Goal: Task Accomplishment & Management: Manage account settings

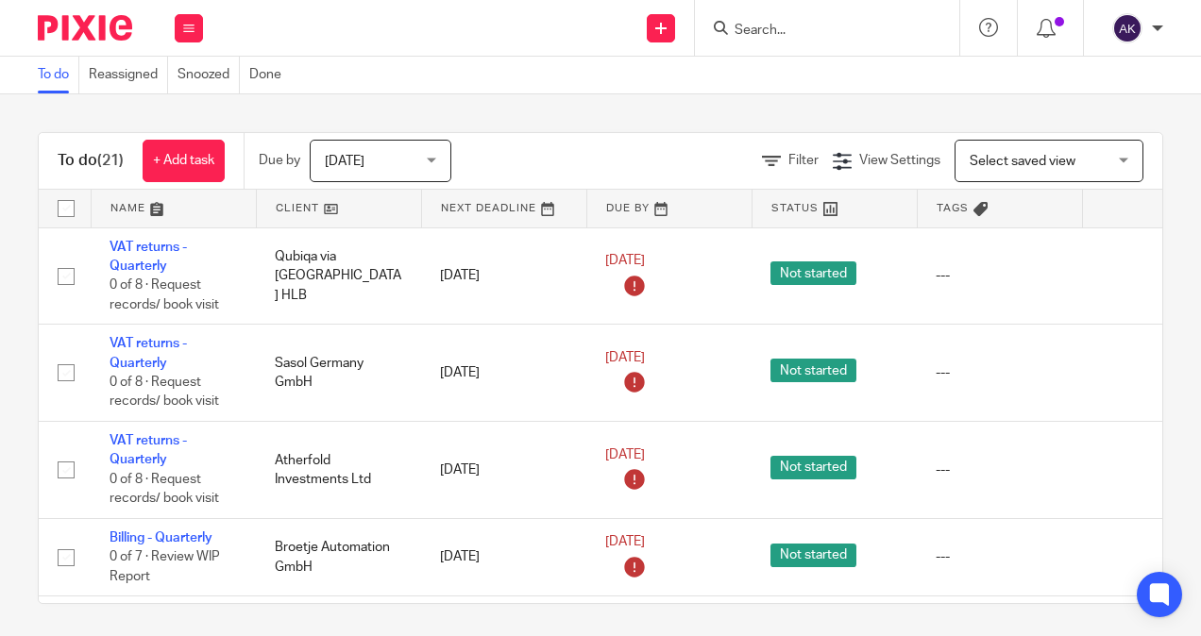
click at [771, 7] on div at bounding box center [827, 28] width 264 height 56
click at [758, 30] on input "Search" at bounding box center [818, 31] width 170 height 17
type input "qub"
click at [788, 78] on link at bounding box center [866, 73] width 274 height 28
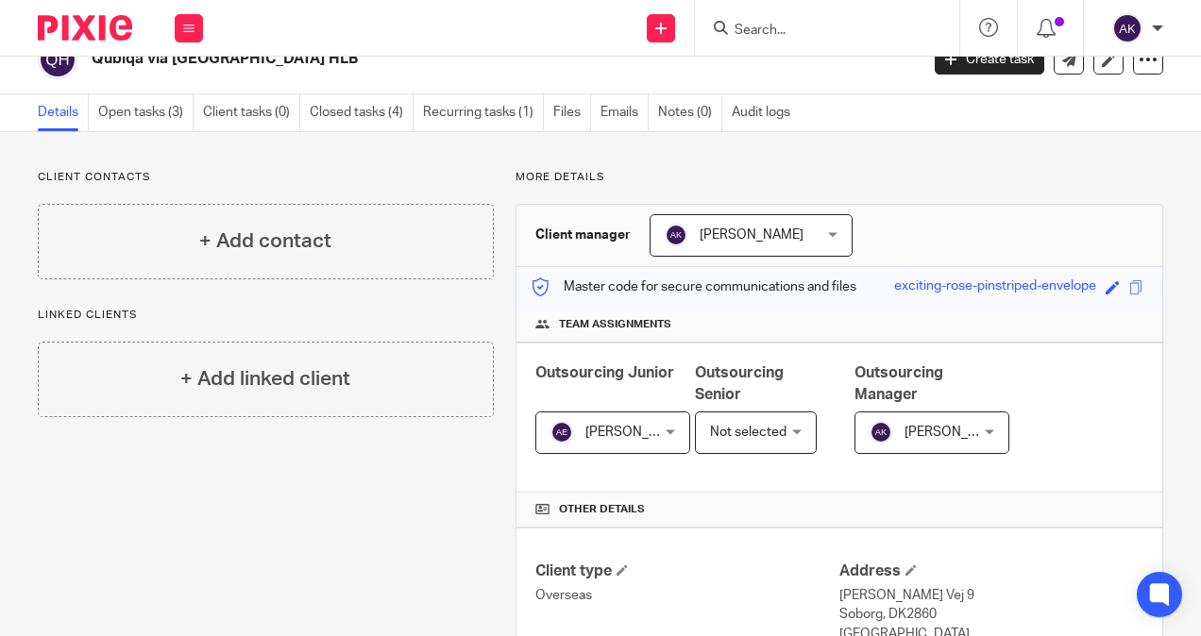
scroll to position [32, 0]
click at [149, 111] on link "Open tasks (3)" at bounding box center [145, 111] width 95 height 37
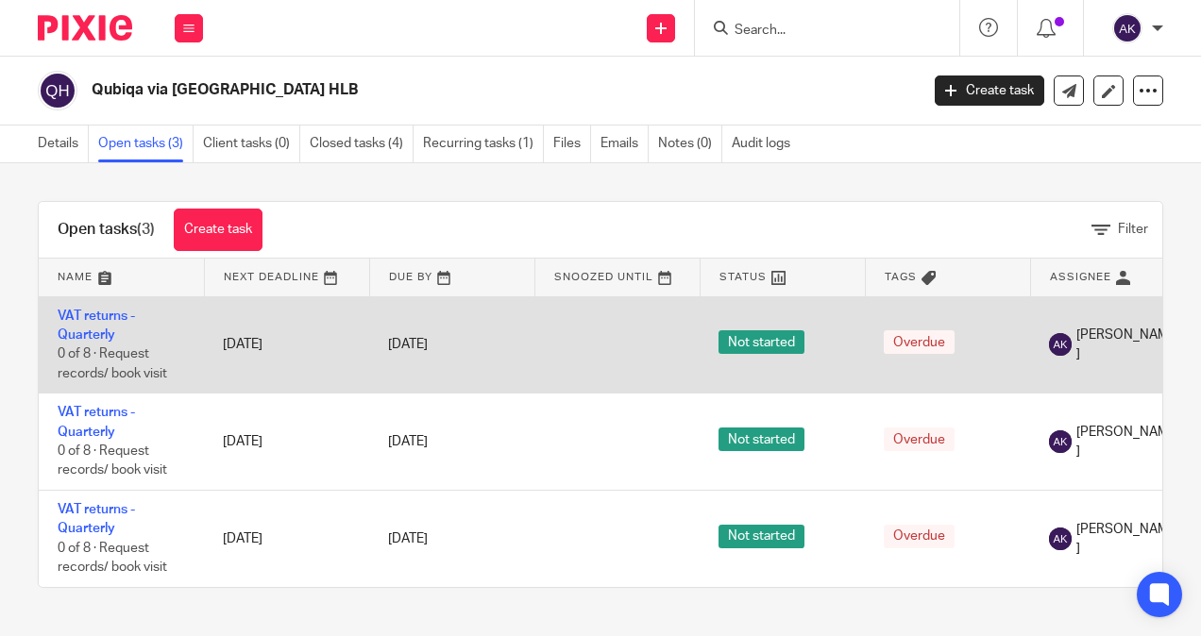
scroll to position [1, 0]
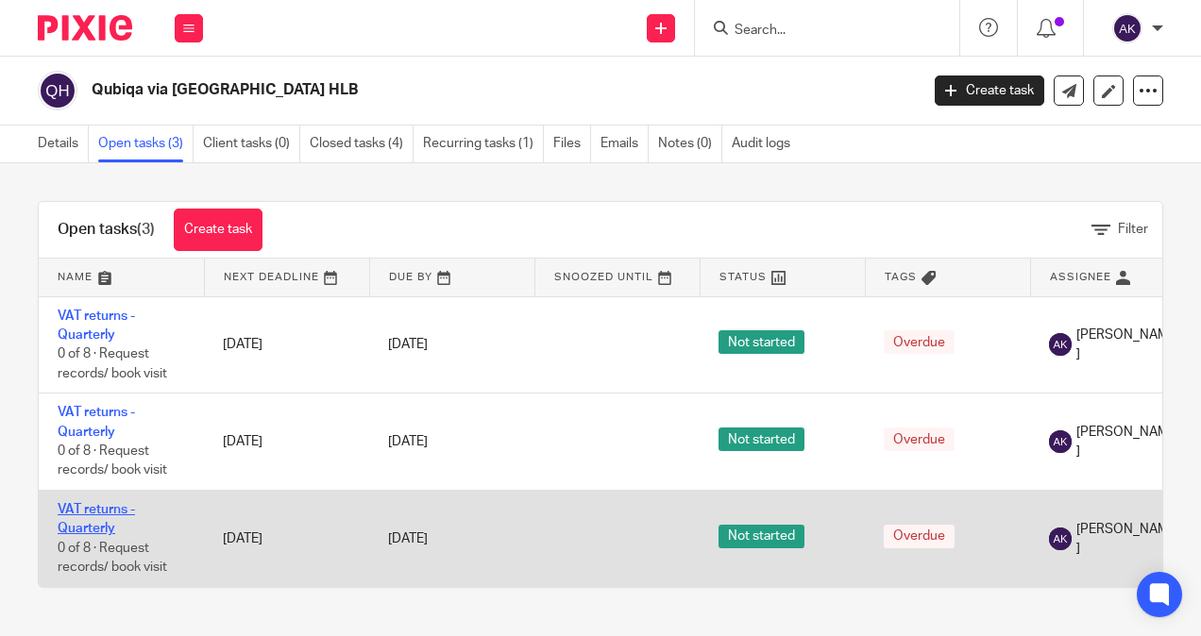
click at [94, 510] on link "VAT returns - Quarterly" at bounding box center [96, 519] width 77 height 32
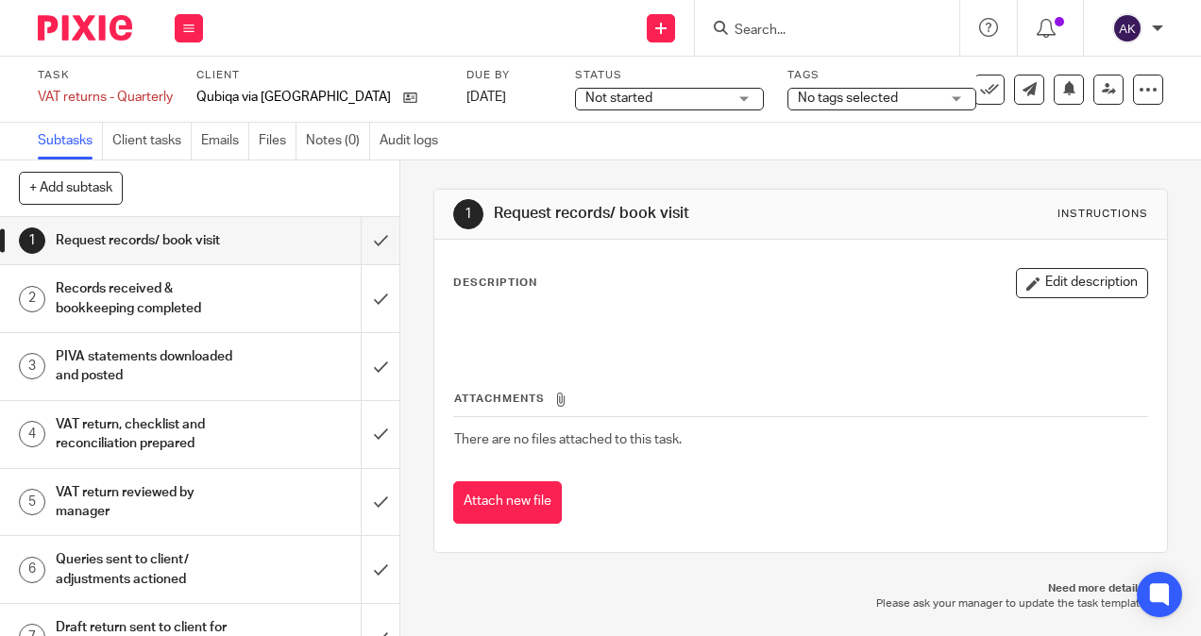
scroll to position [24, 0]
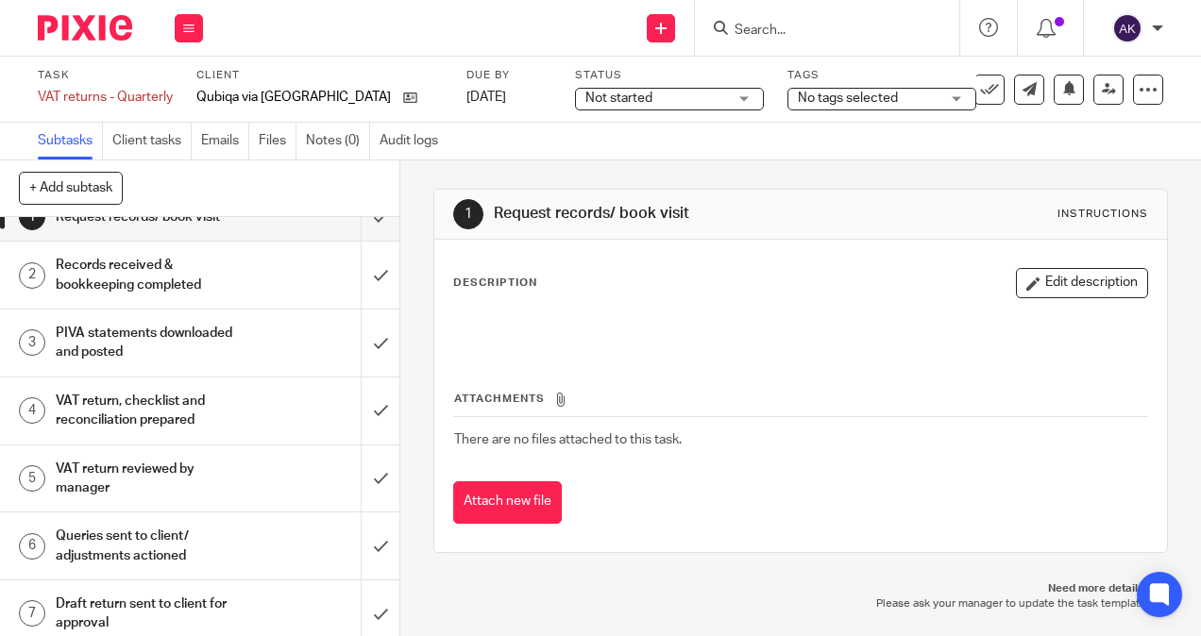
click at [146, 394] on h1 "VAT return, checklist and reconciliation prepared" at bounding box center [151, 411] width 191 height 48
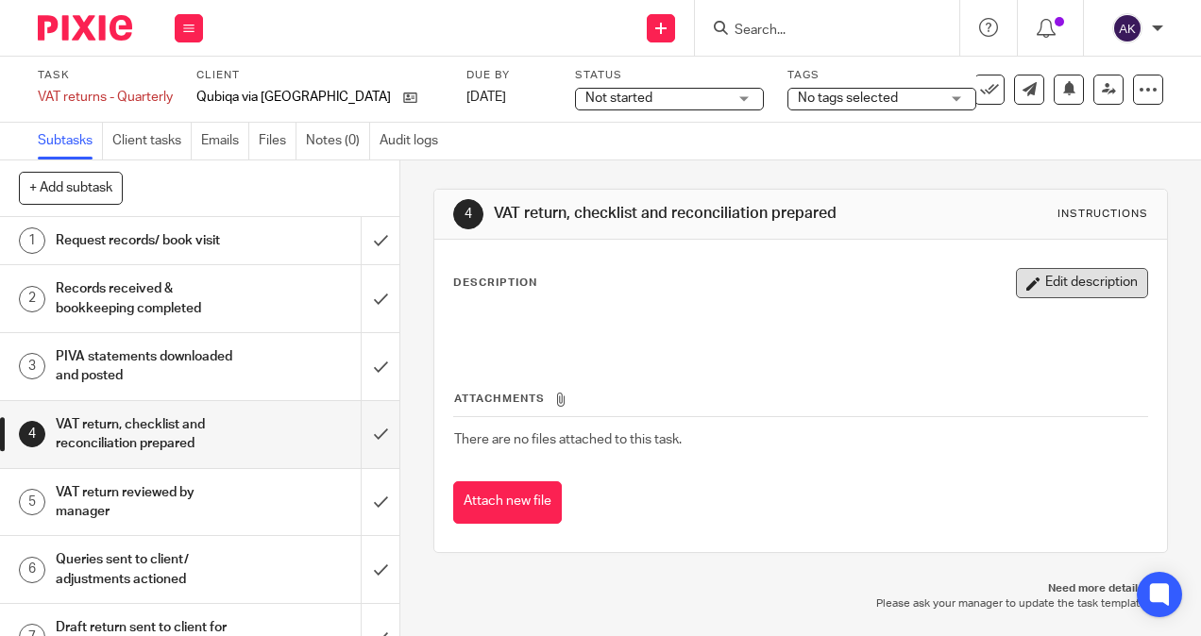
click at [1042, 293] on button "Edit description" at bounding box center [1082, 283] width 132 height 30
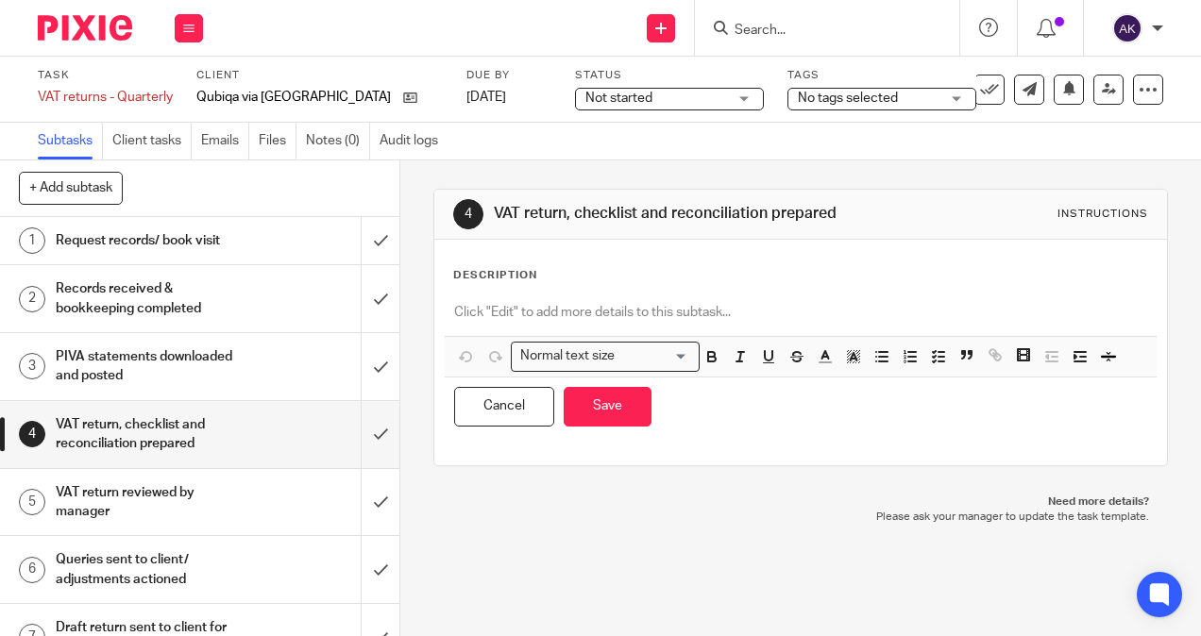
click at [585, 317] on p at bounding box center [800, 312] width 692 height 19
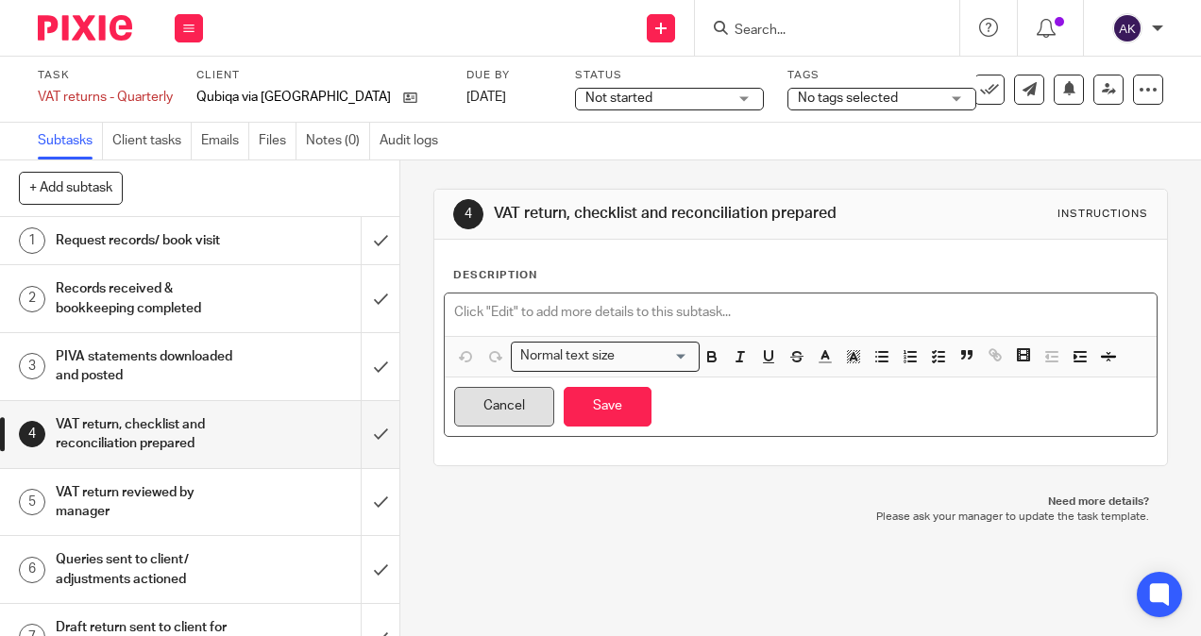
click at [535, 412] on button "Cancel" at bounding box center [504, 407] width 100 height 41
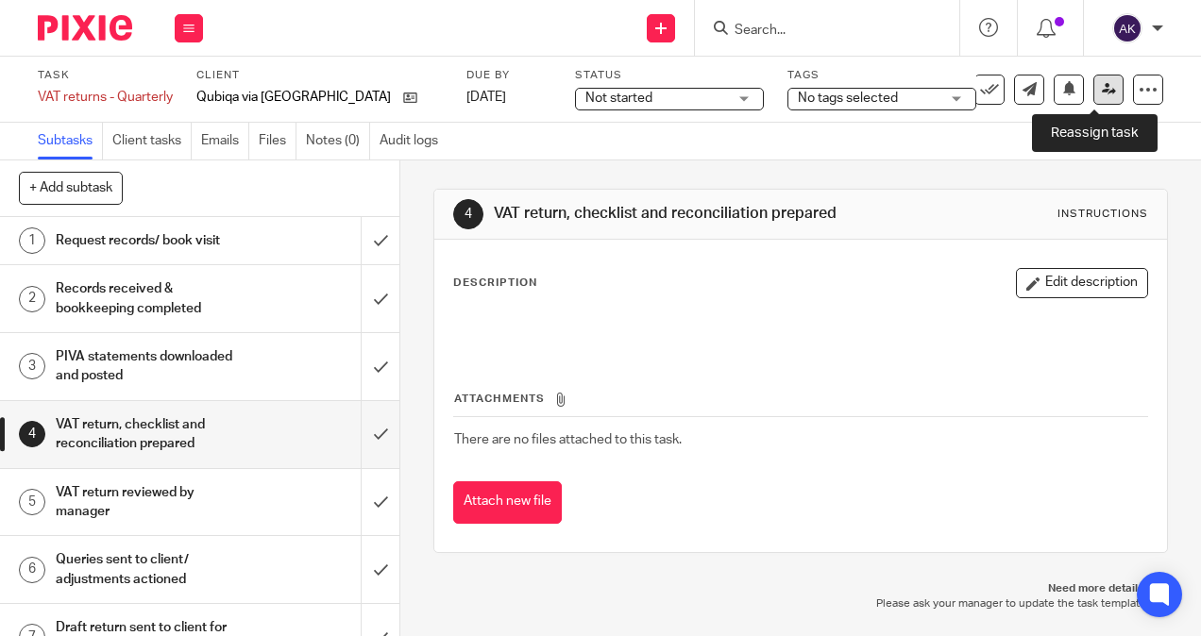
click at [1102, 87] on icon at bounding box center [1109, 89] width 14 height 14
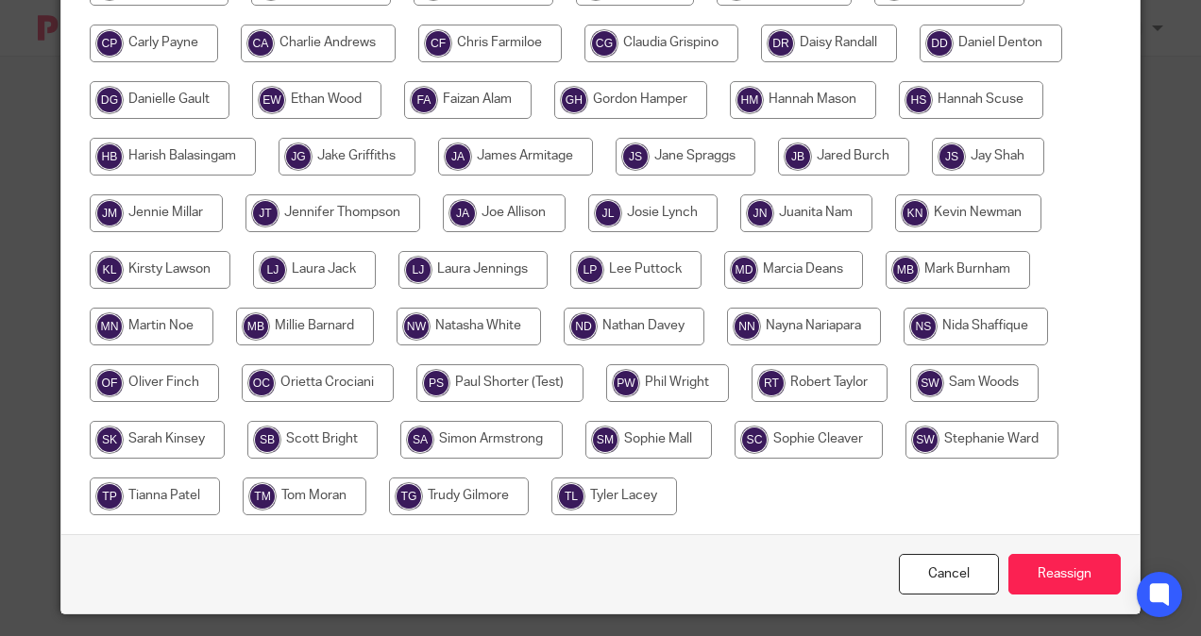
scroll to position [465, 0]
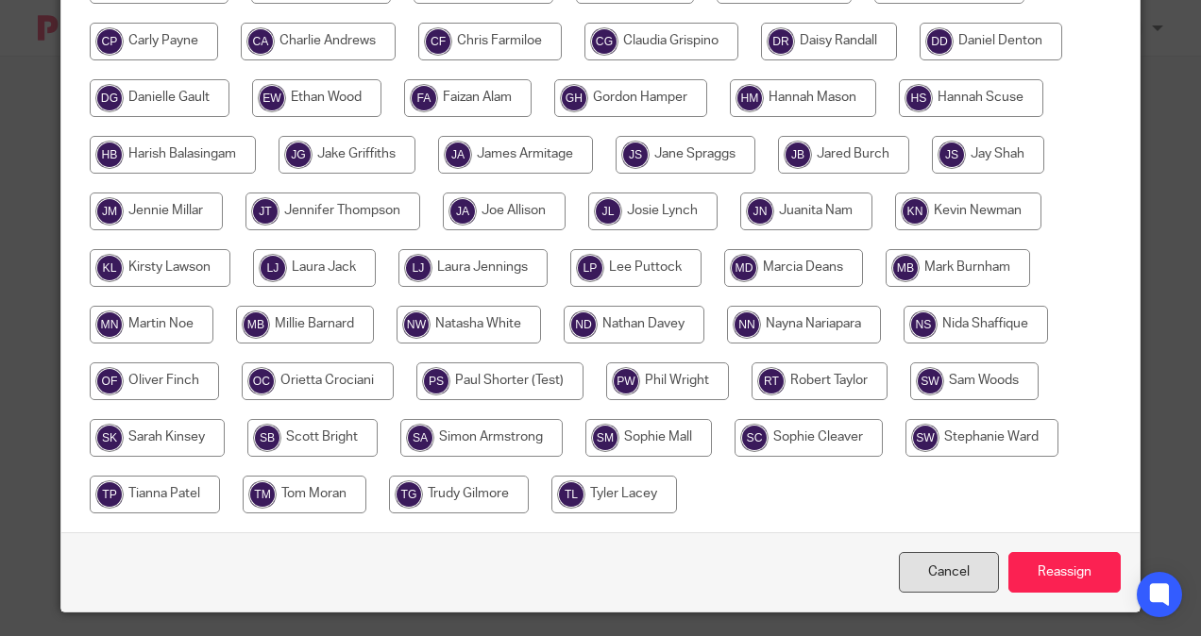
click at [925, 559] on link "Cancel" at bounding box center [949, 572] width 100 height 41
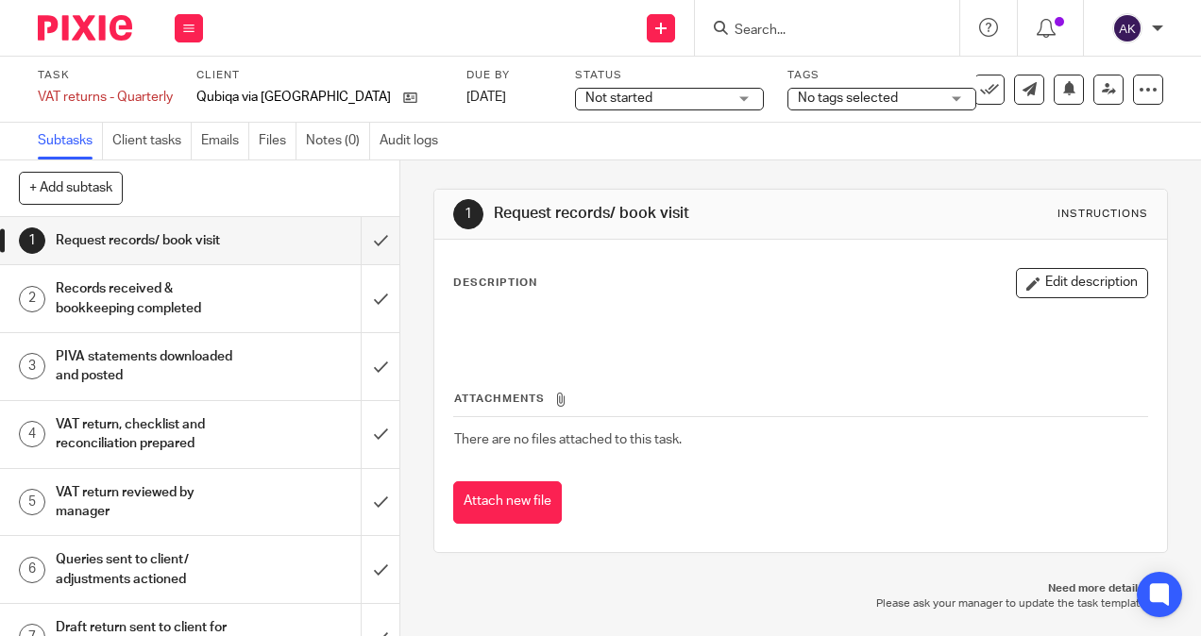
click at [161, 504] on h1 "VAT return reviewed by manager" at bounding box center [151, 503] width 191 height 48
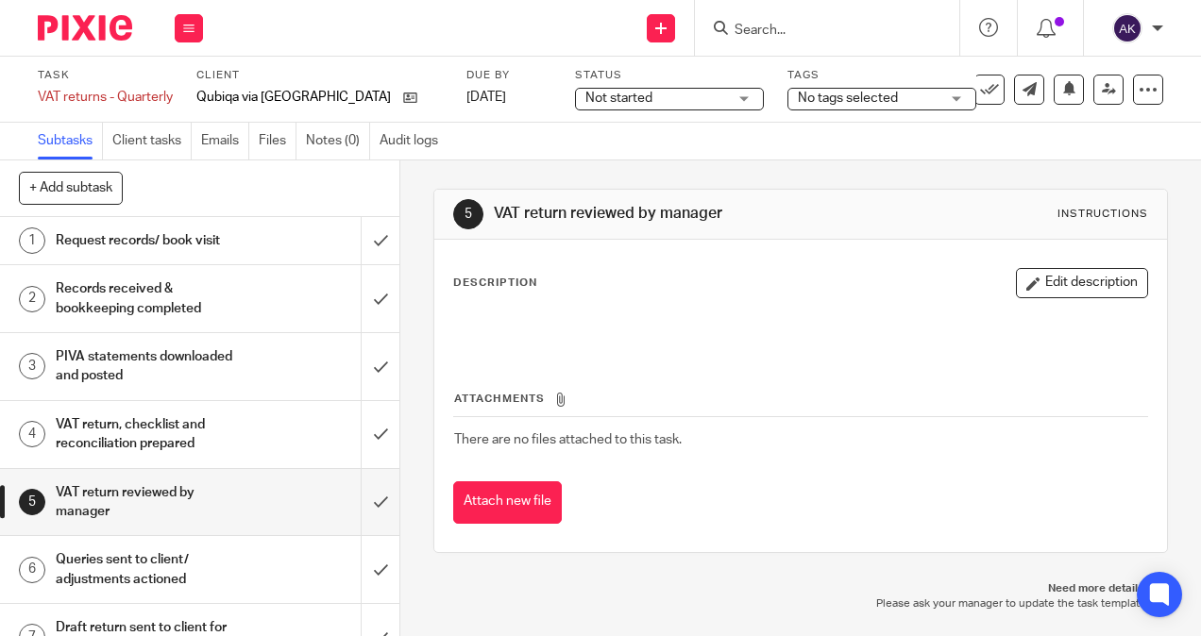
click at [535, 313] on div at bounding box center [800, 330] width 711 height 42
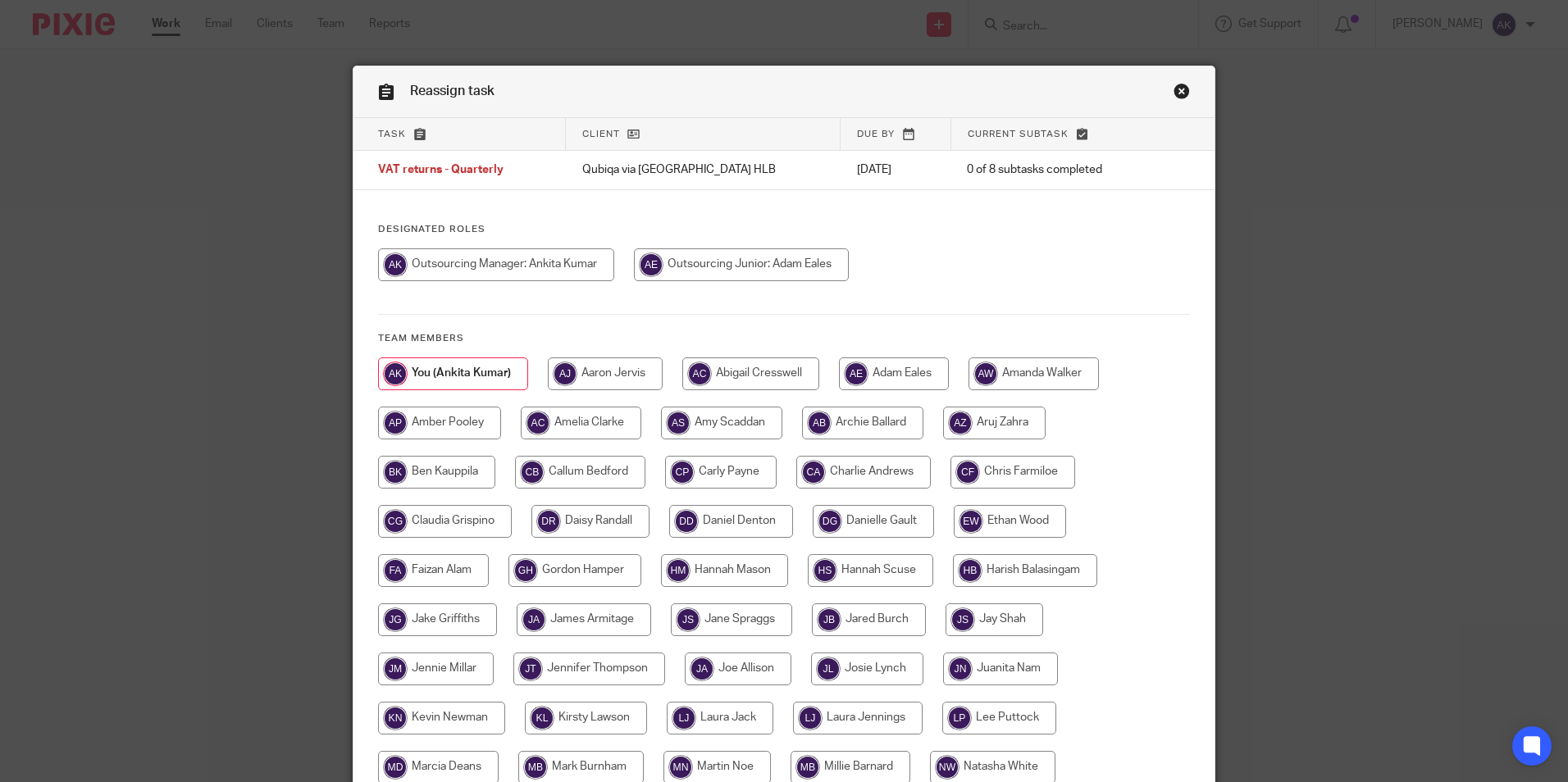
click at [1175, 88] on link "Close this dialog window" at bounding box center [1181, 93] width 16 height 22
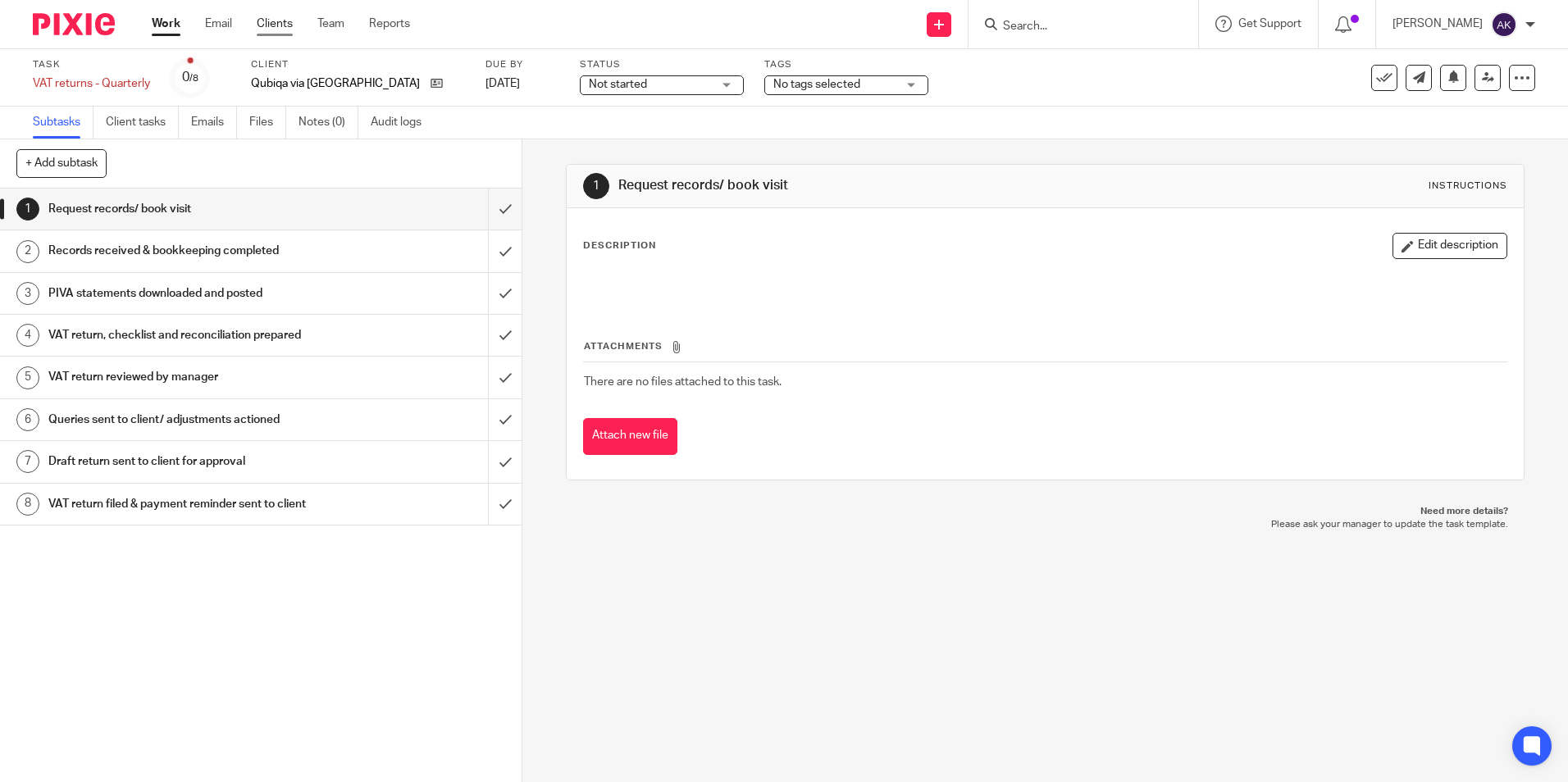
click at [293, 27] on link "Clients" at bounding box center [275, 23] width 36 height 16
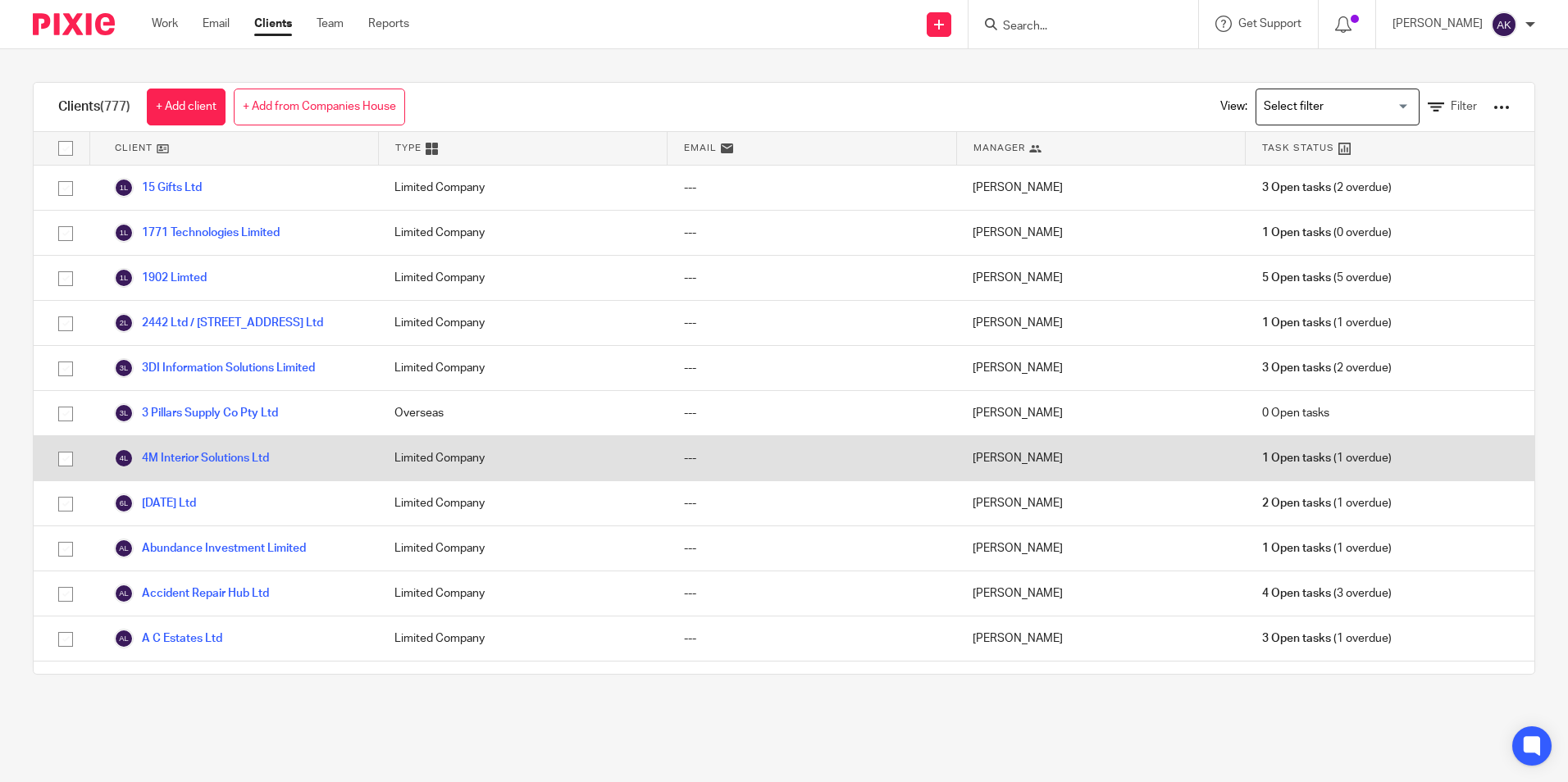
click at [271, 700] on div "Clients (777) + Add client + Add from Companies House View: Loading... Filter C…" at bounding box center [784, 378] width 1568 height 658
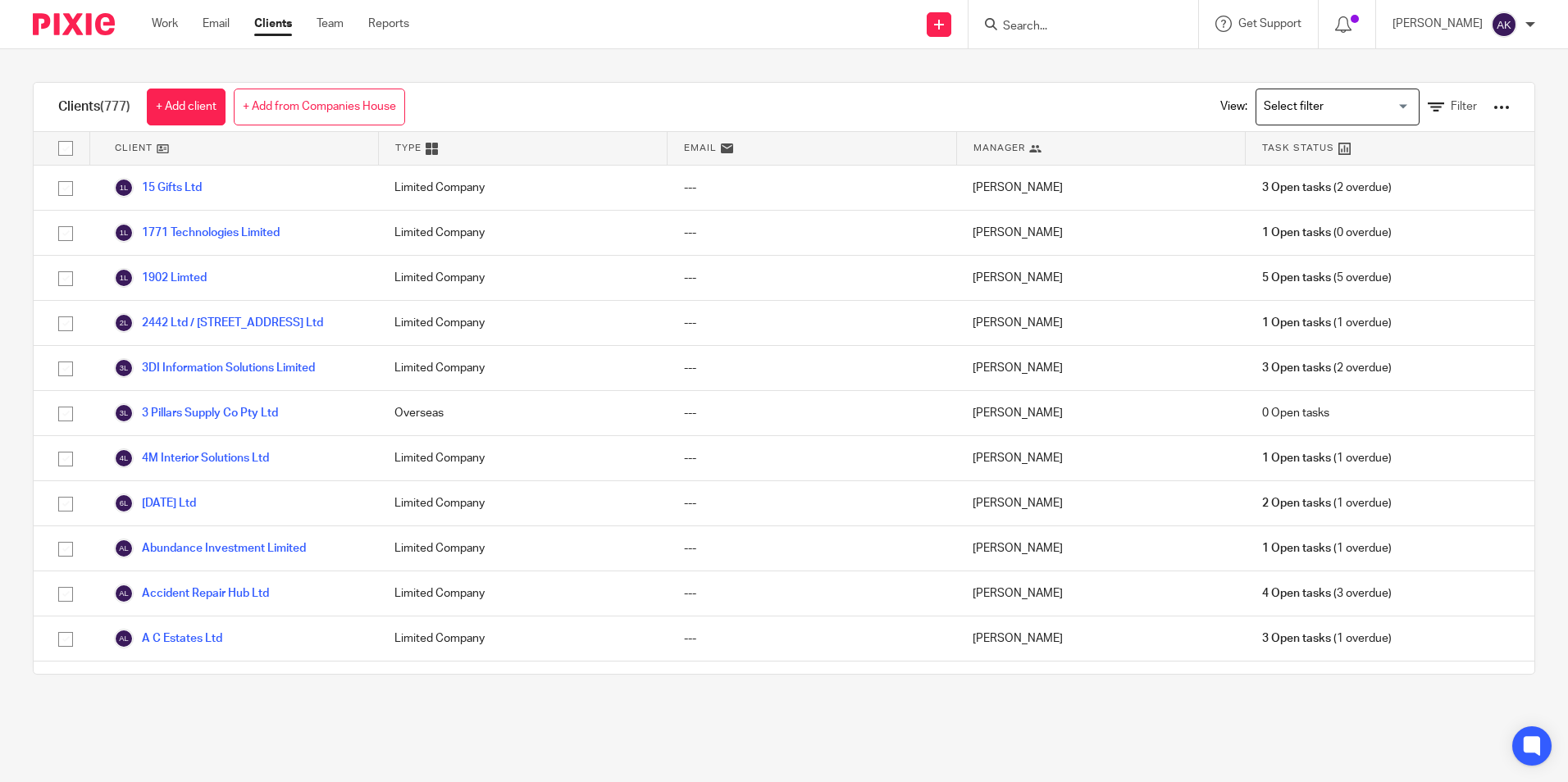
click at [1295, 106] on input "Search for option" at bounding box center [1334, 107] width 152 height 29
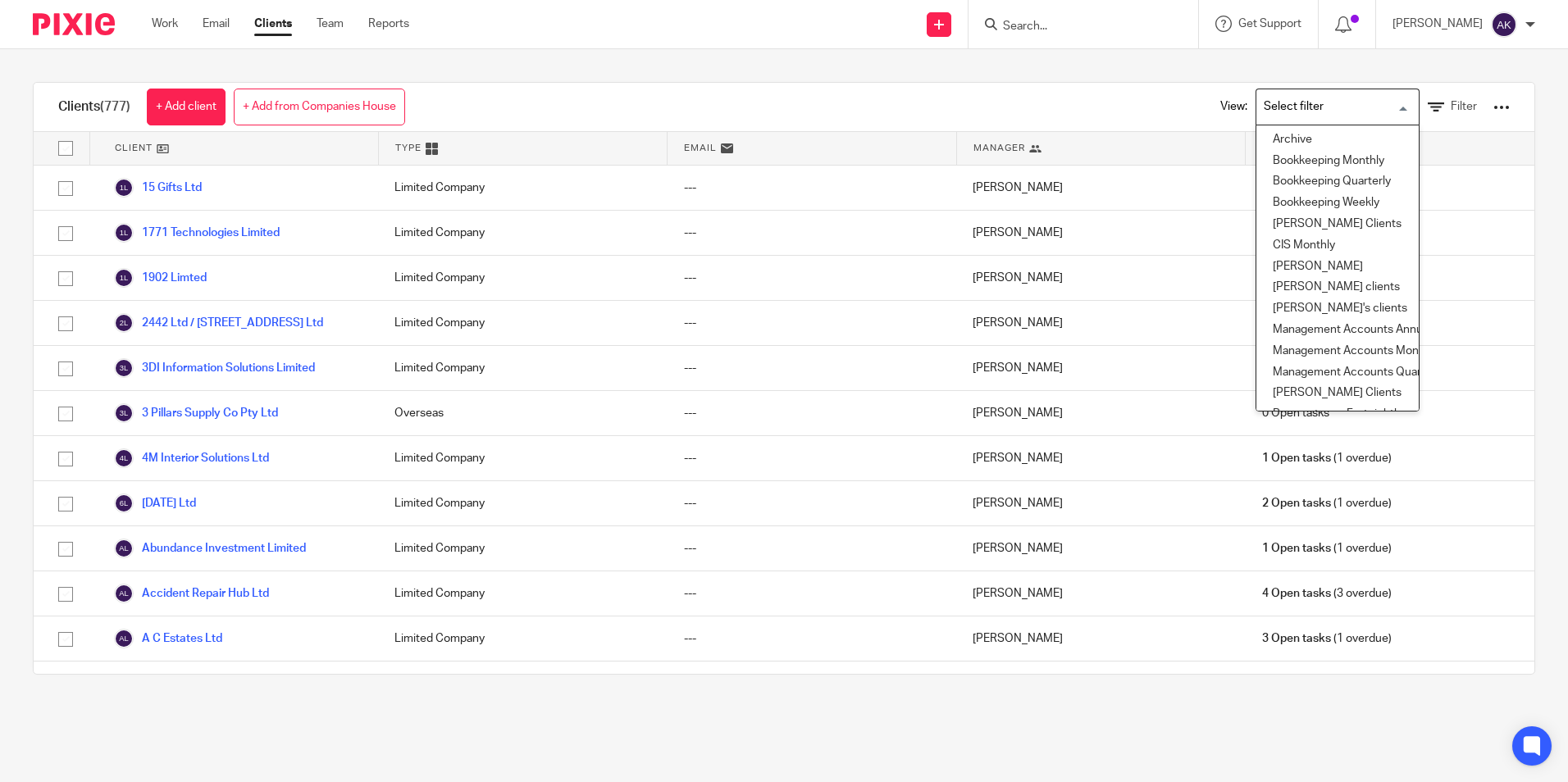
click at [1129, 37] on div at bounding box center [1083, 24] width 229 height 49
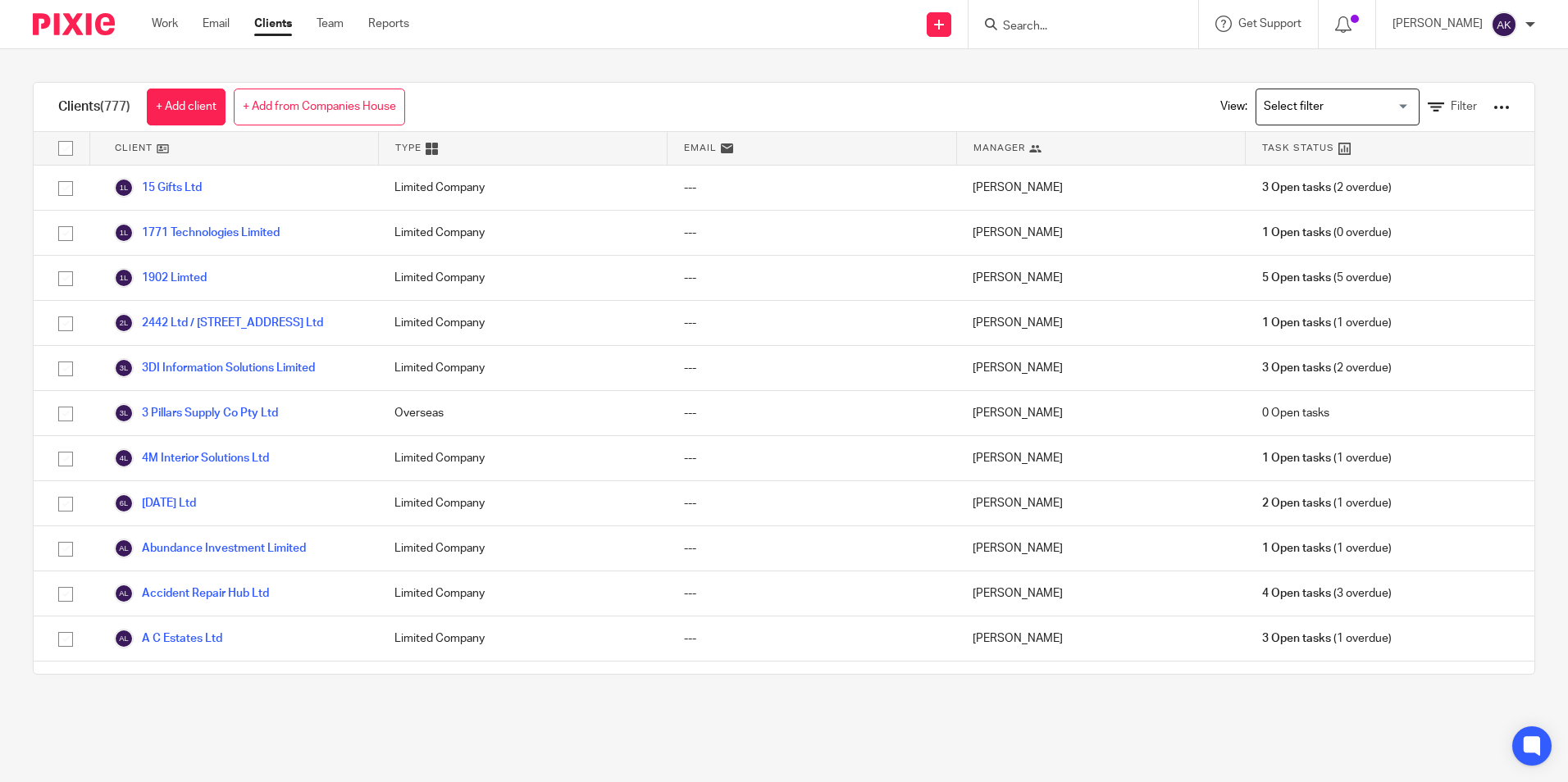
click at [1095, 28] on input "Search" at bounding box center [1075, 27] width 148 height 15
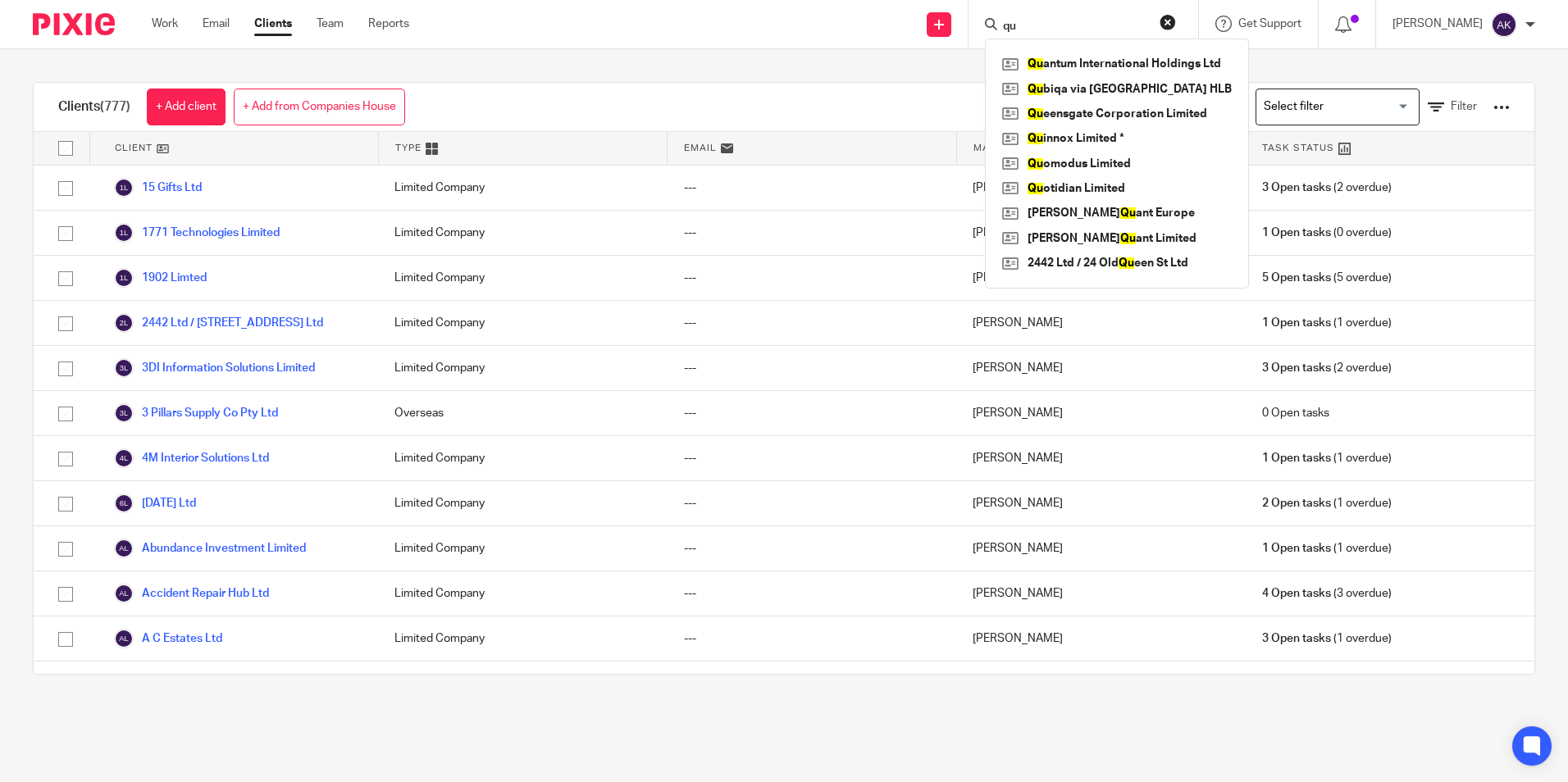
type input "q"
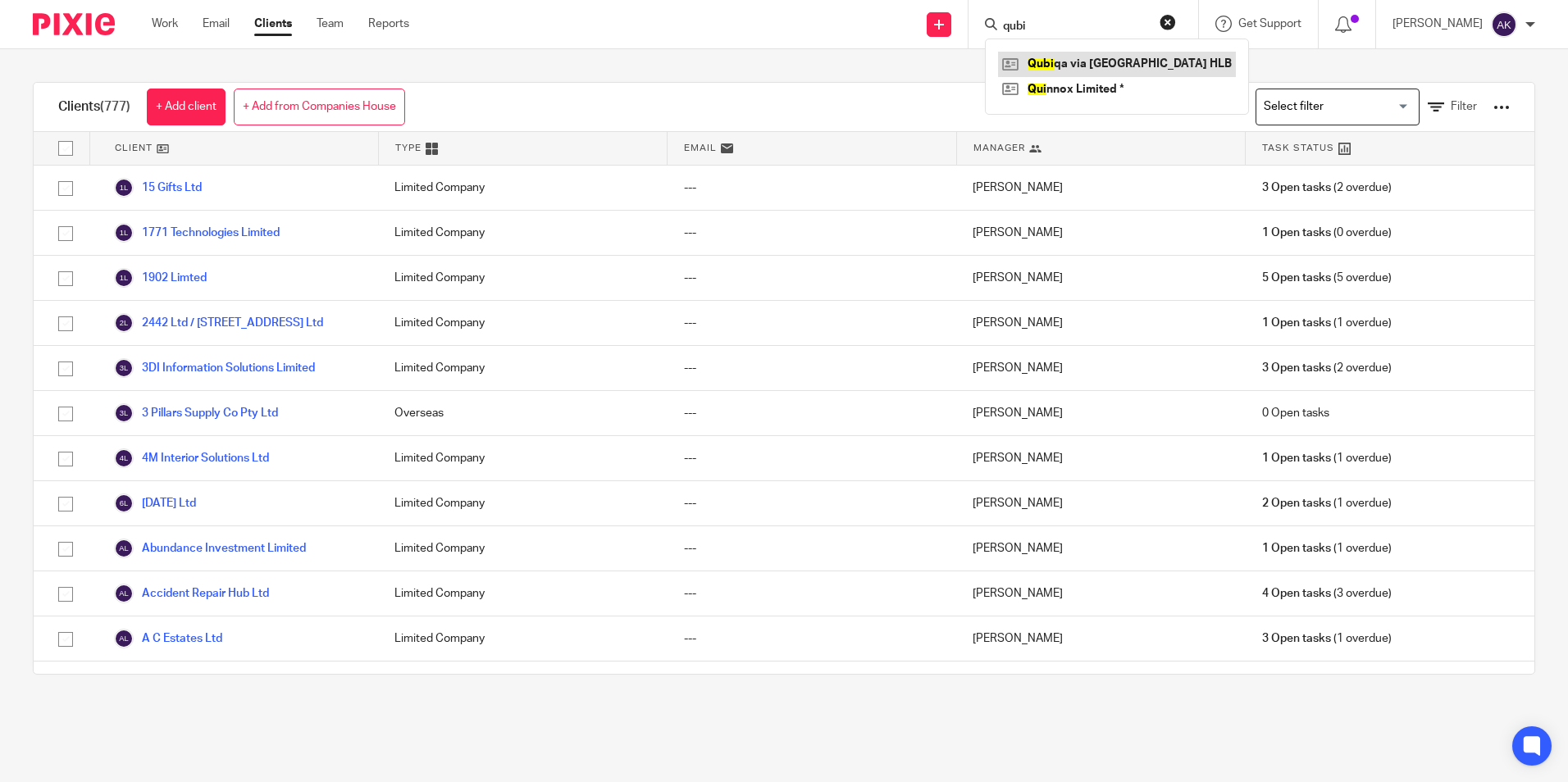
type input "qubi"
click at [1164, 54] on link at bounding box center [1117, 63] width 238 height 24
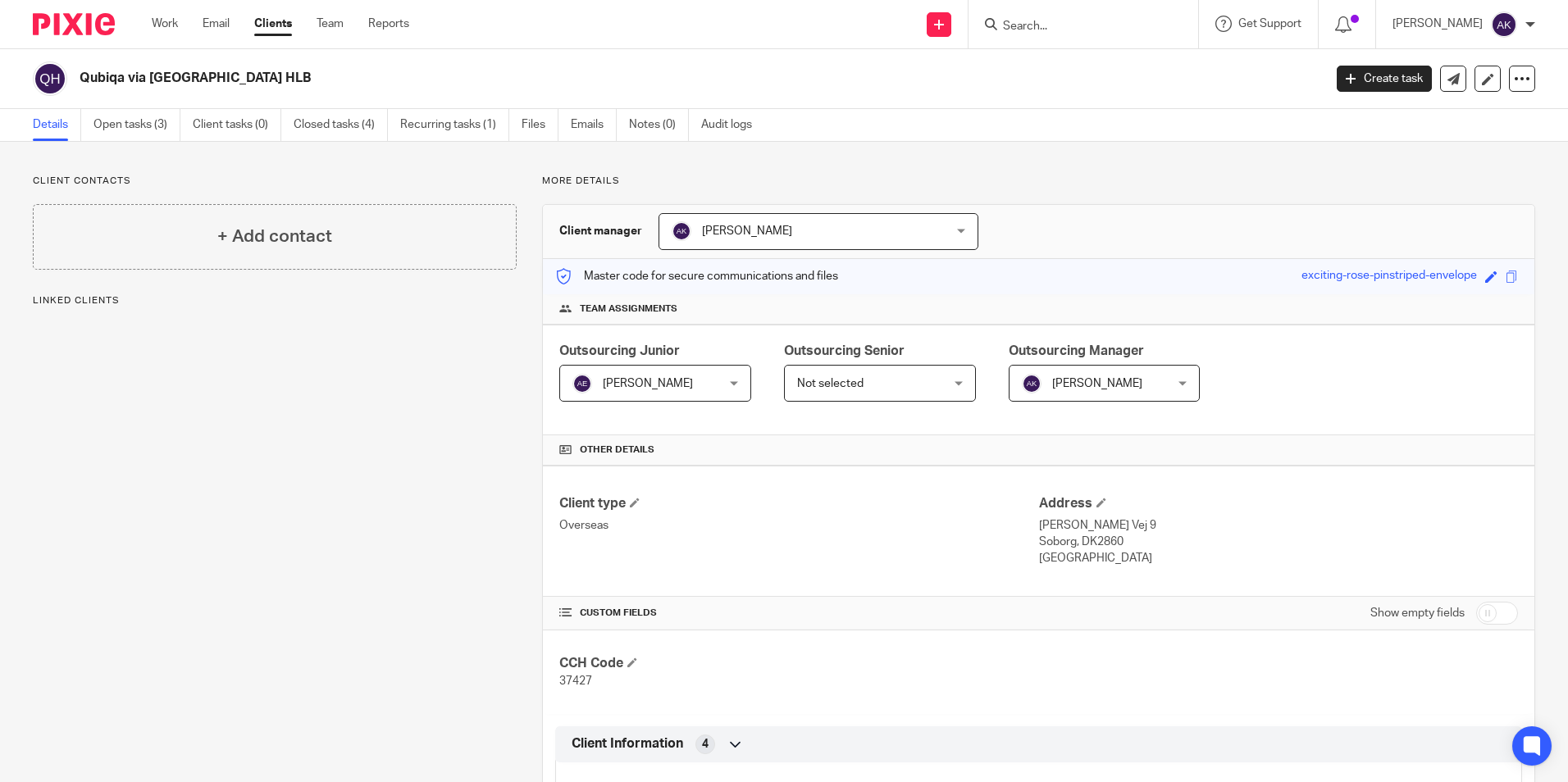
click at [736, 379] on div "[PERSON_NAME] [PERSON_NAME]" at bounding box center [655, 383] width 192 height 36
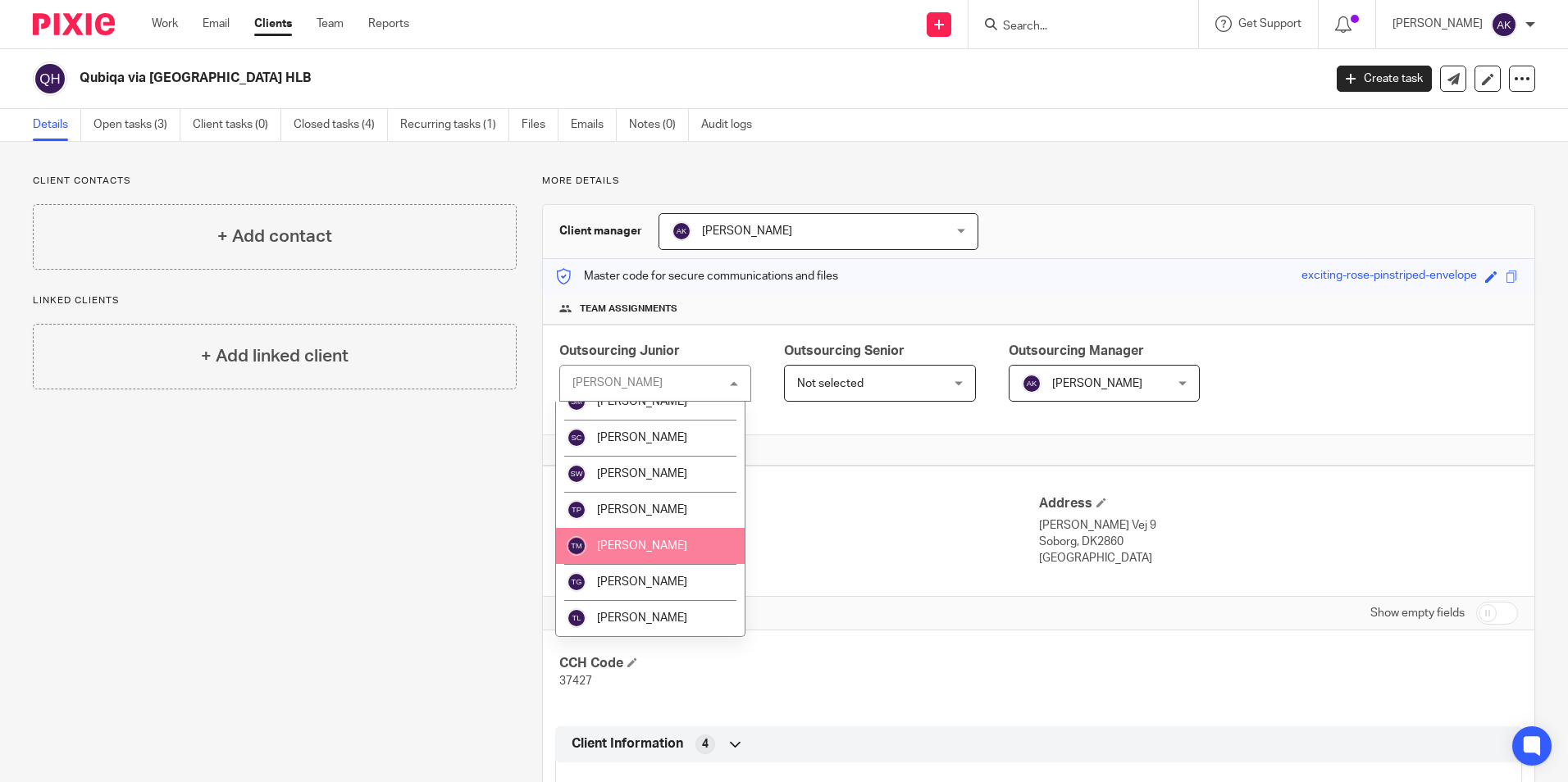
scroll to position [1943, 0]
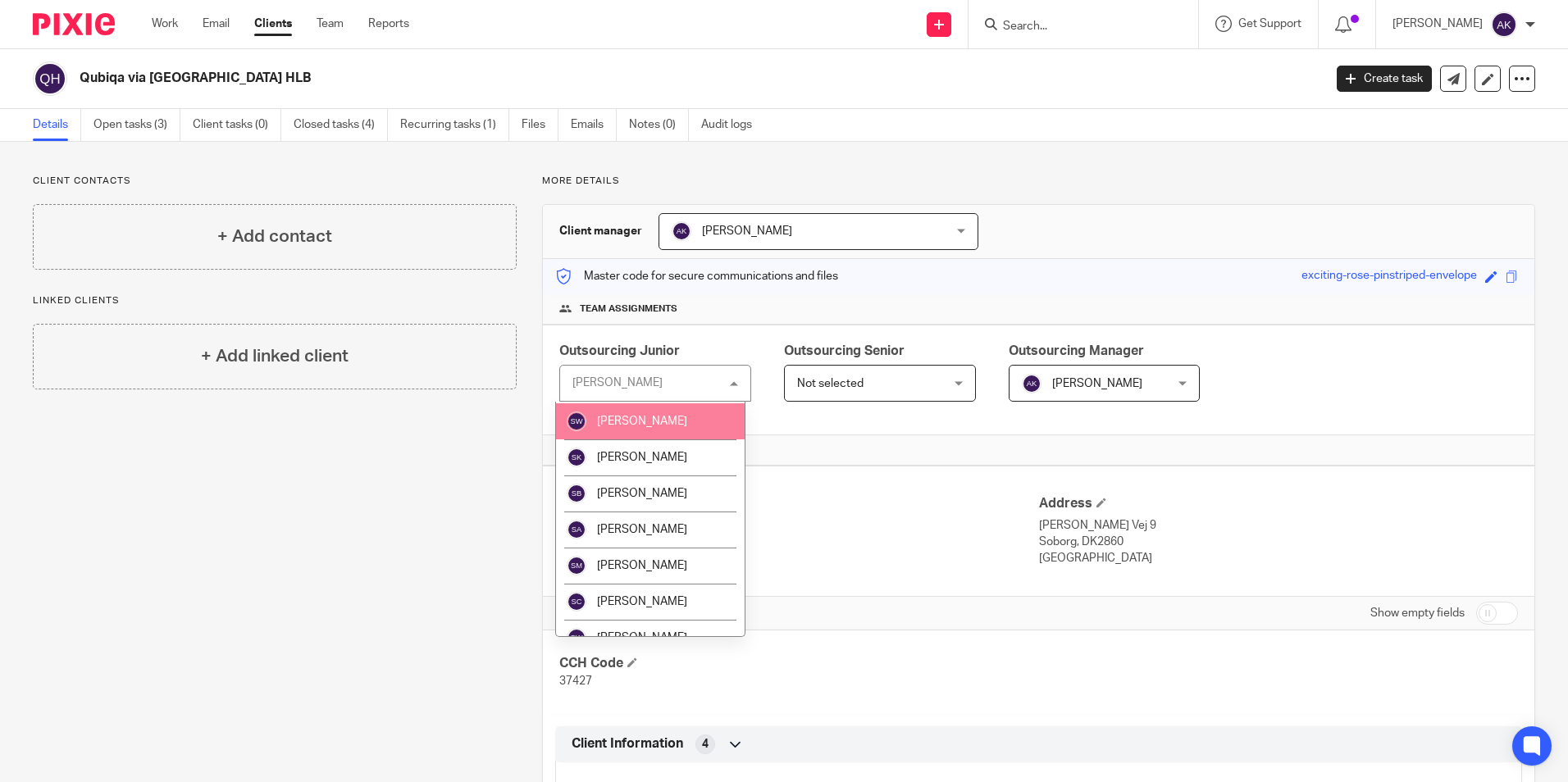
click at [658, 372] on div "[PERSON_NAME] [PERSON_NAME]" at bounding box center [655, 383] width 192 height 36
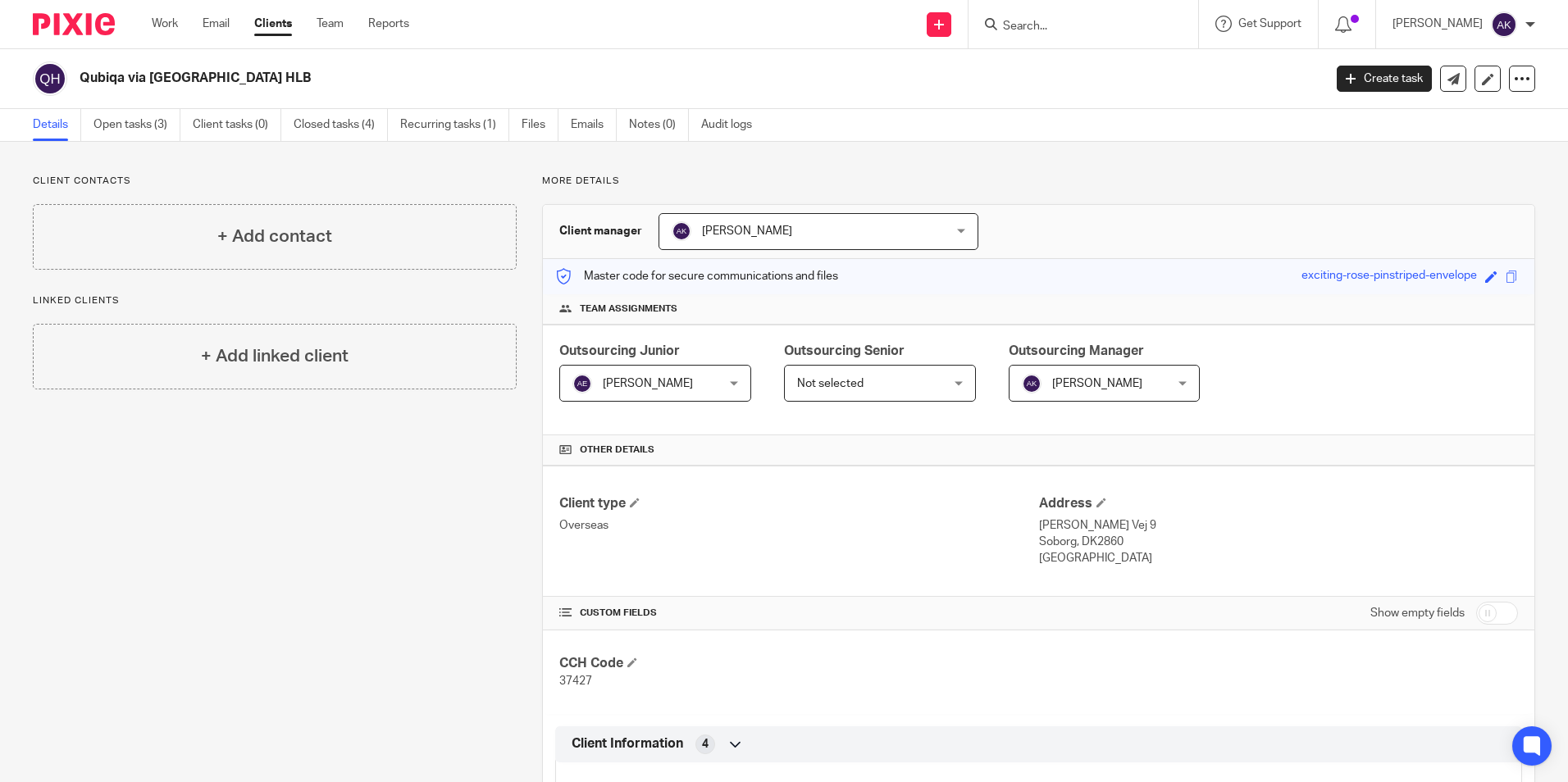
click at [659, 378] on span "[PERSON_NAME]" at bounding box center [642, 383] width 142 height 35
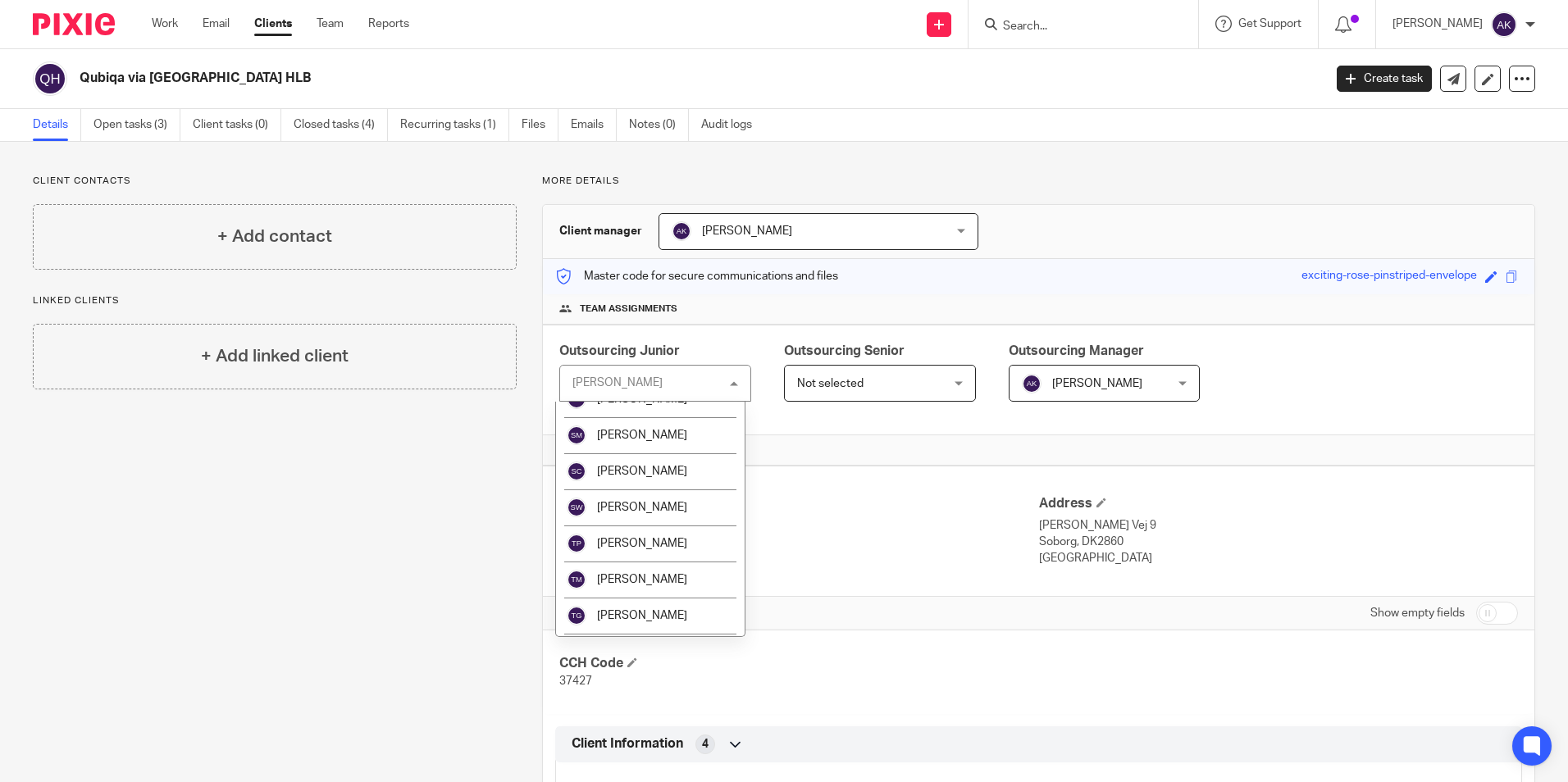
scroll to position [2107, 0]
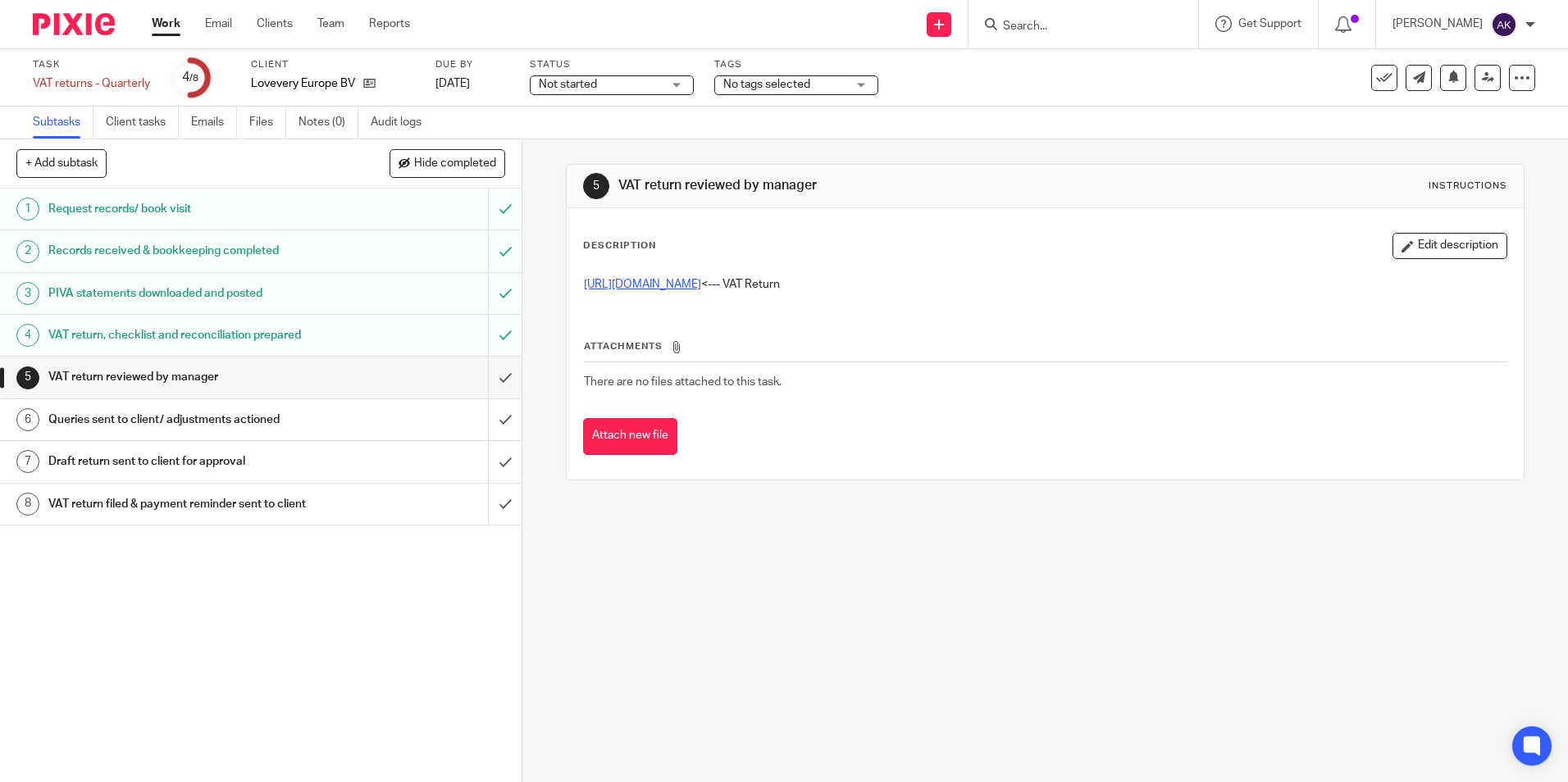
click at [651, 279] on link "https://cloudimanage.com/work/link/f/LLP!10177843" at bounding box center [642, 284] width 117 height 11
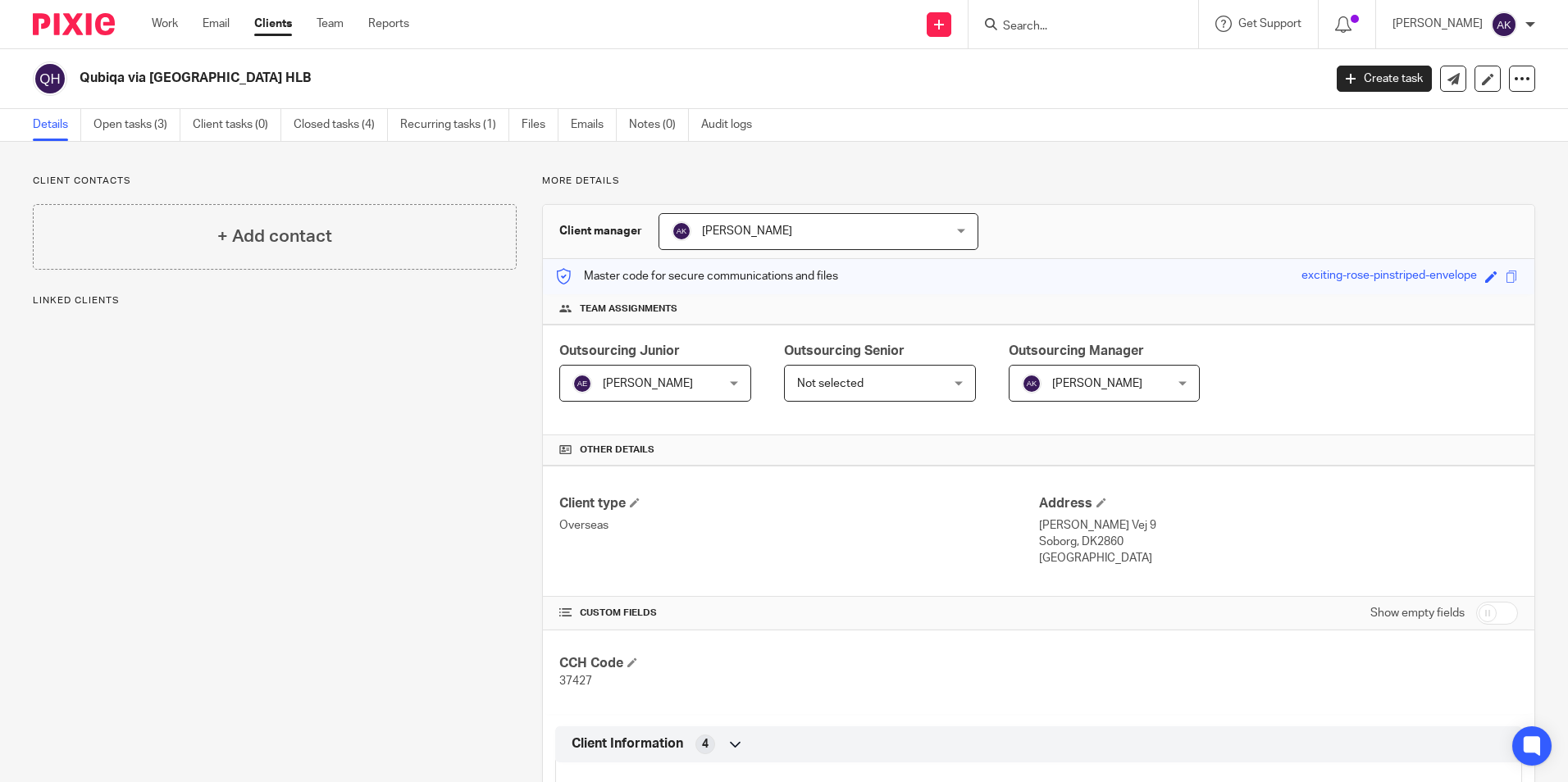
click at [722, 384] on div "[PERSON_NAME] [PERSON_NAME]" at bounding box center [655, 383] width 192 height 36
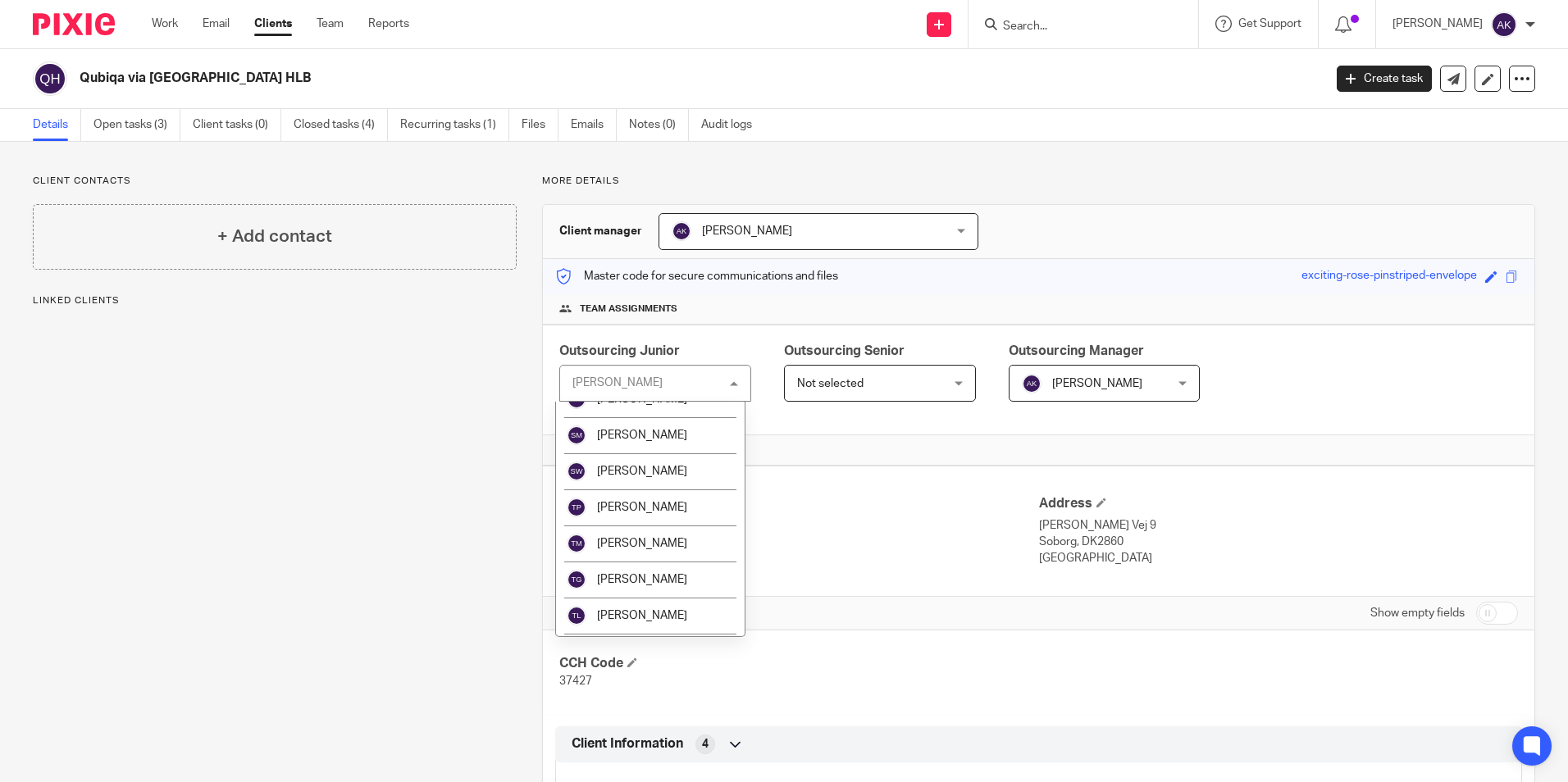
scroll to position [2143, 0]
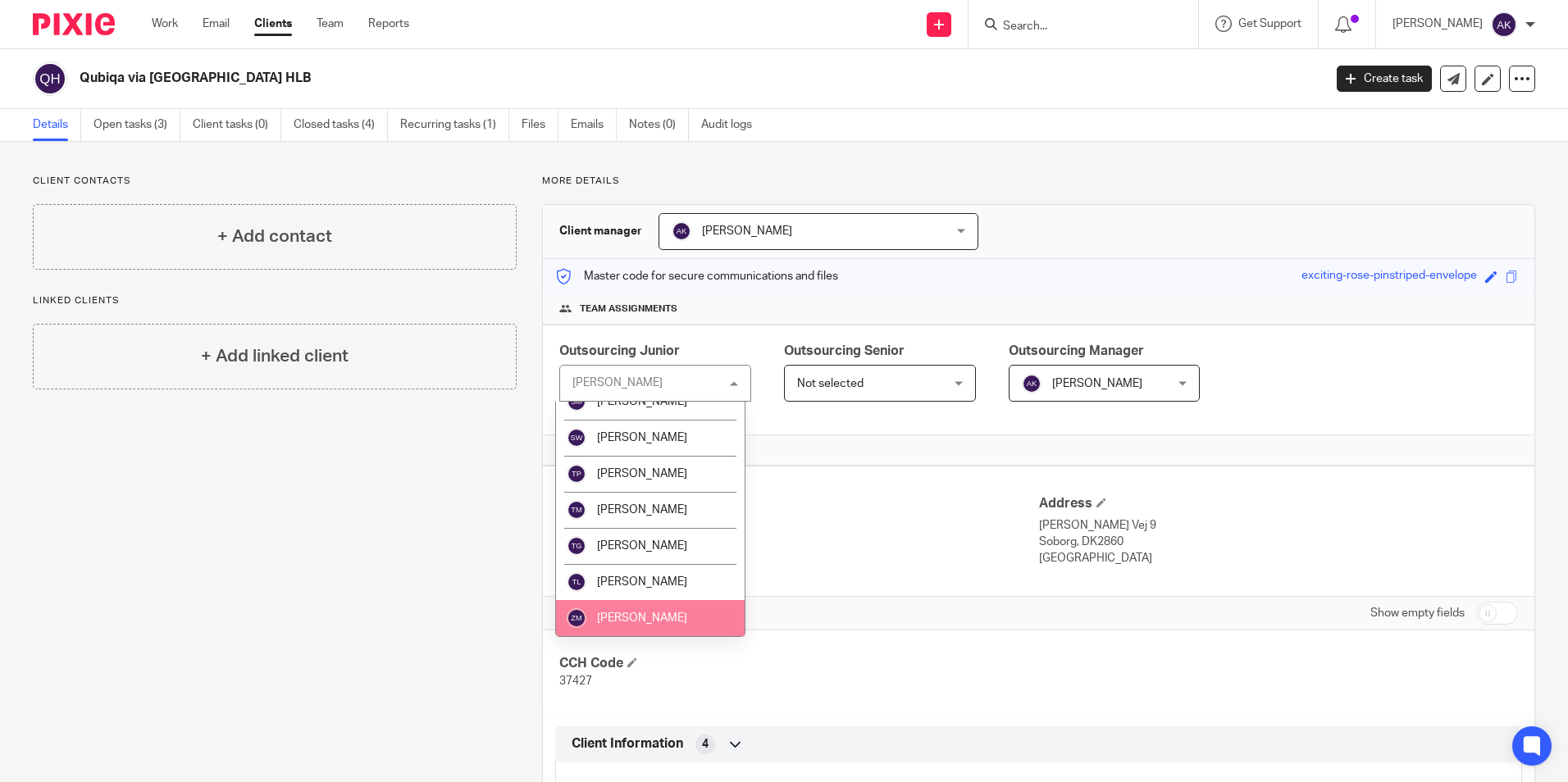
click at [651, 611] on li "[PERSON_NAME]" at bounding box center [649, 618] width 188 height 36
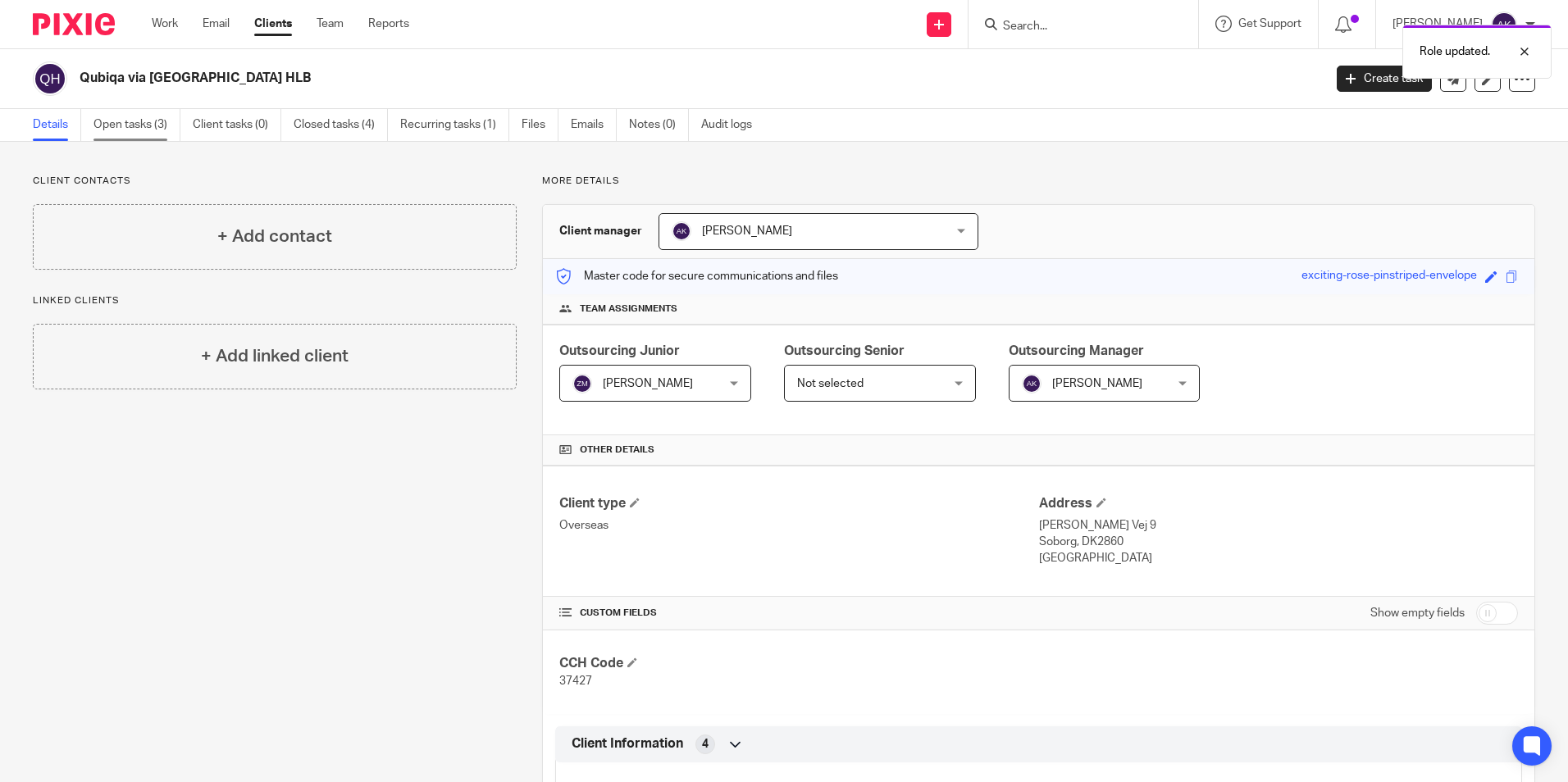
click at [132, 121] on link "Open tasks (3)" at bounding box center [137, 125] width 87 height 32
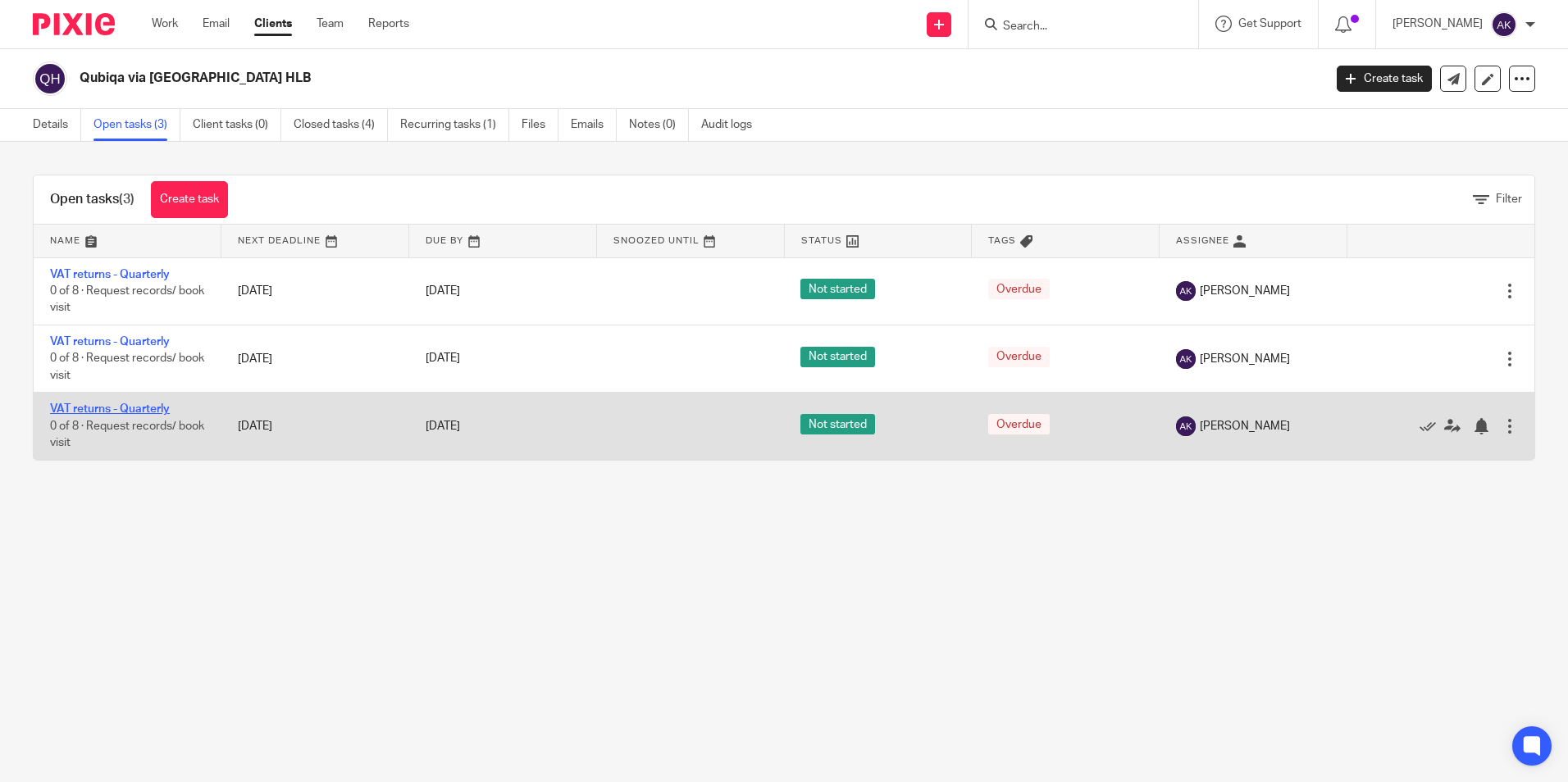
click at [135, 405] on link "VAT returns - Quarterly" at bounding box center [110, 409] width 120 height 11
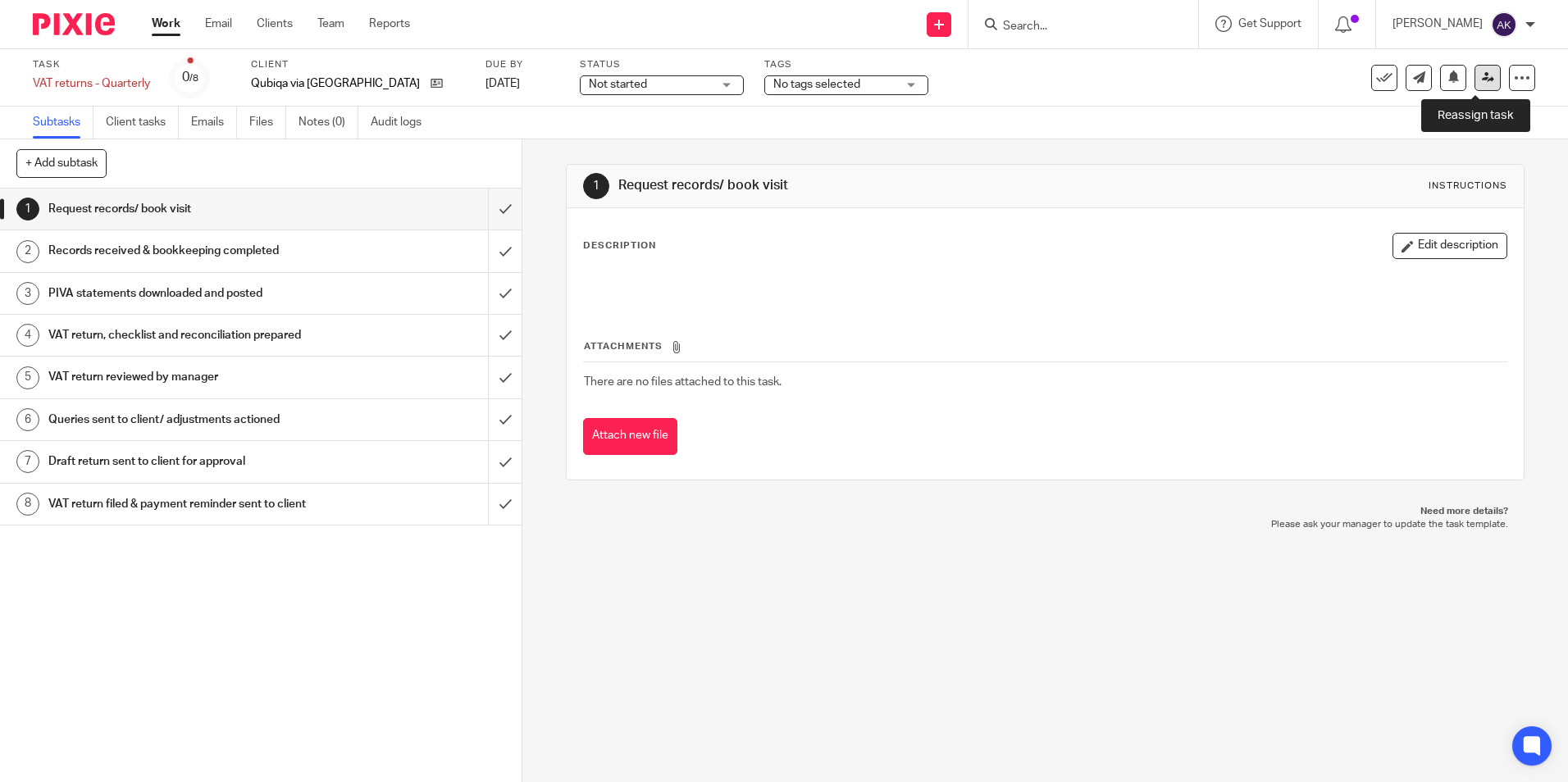
click at [1481, 80] on icon at bounding box center [1487, 77] width 12 height 12
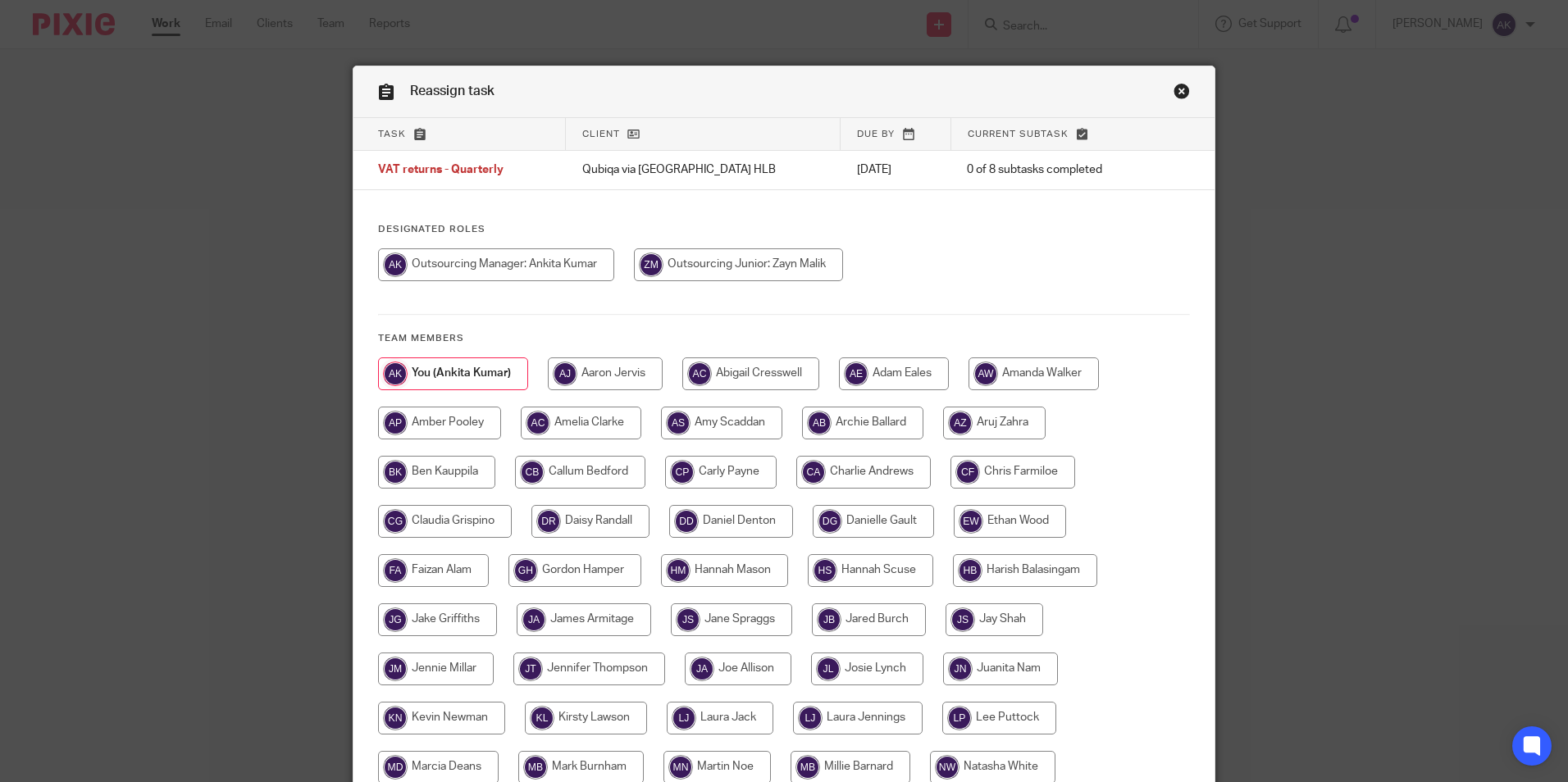
click at [731, 256] on input "radio" at bounding box center [738, 265] width 209 height 33
radio input "true"
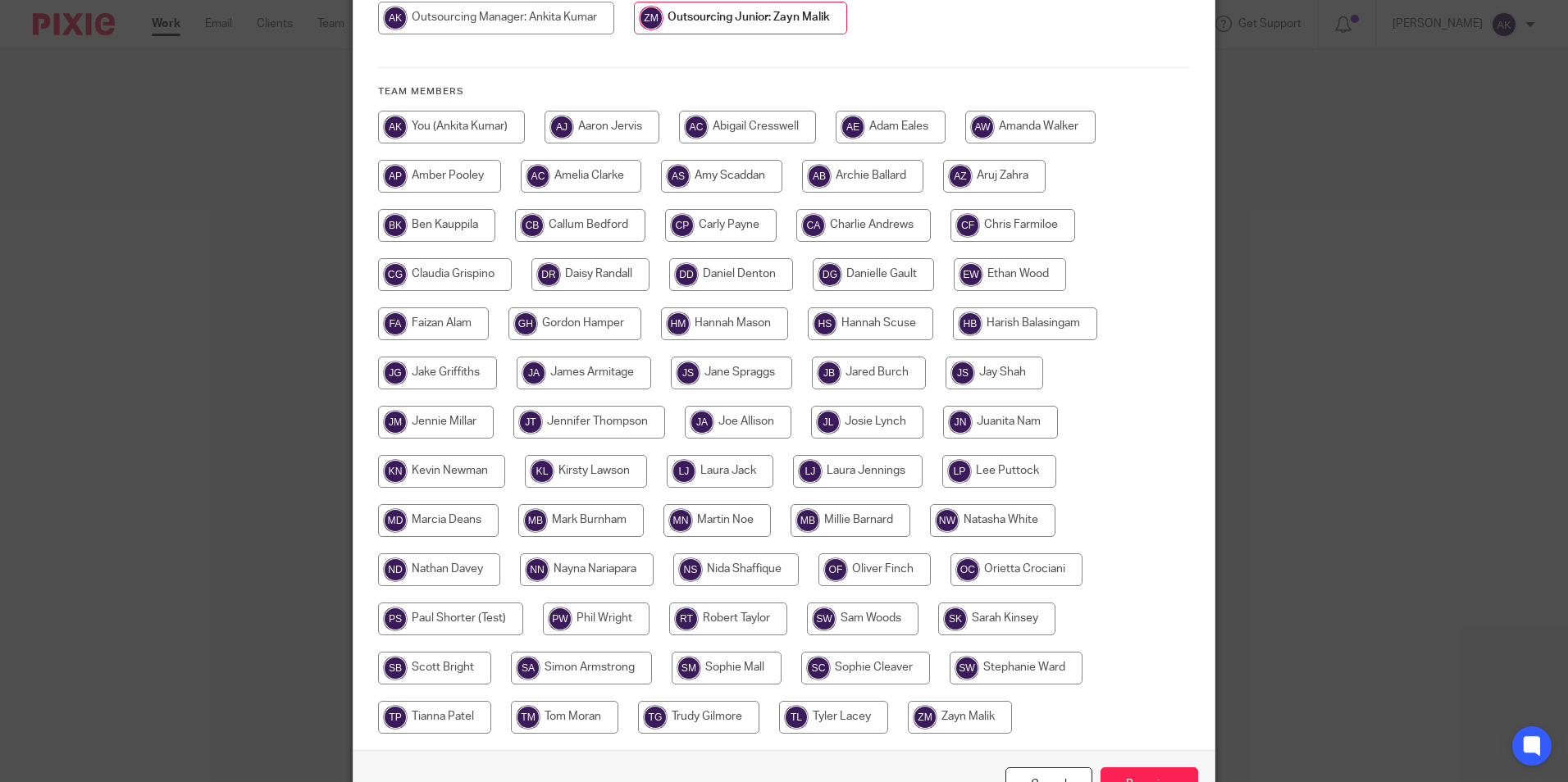
scroll to position [350, 0]
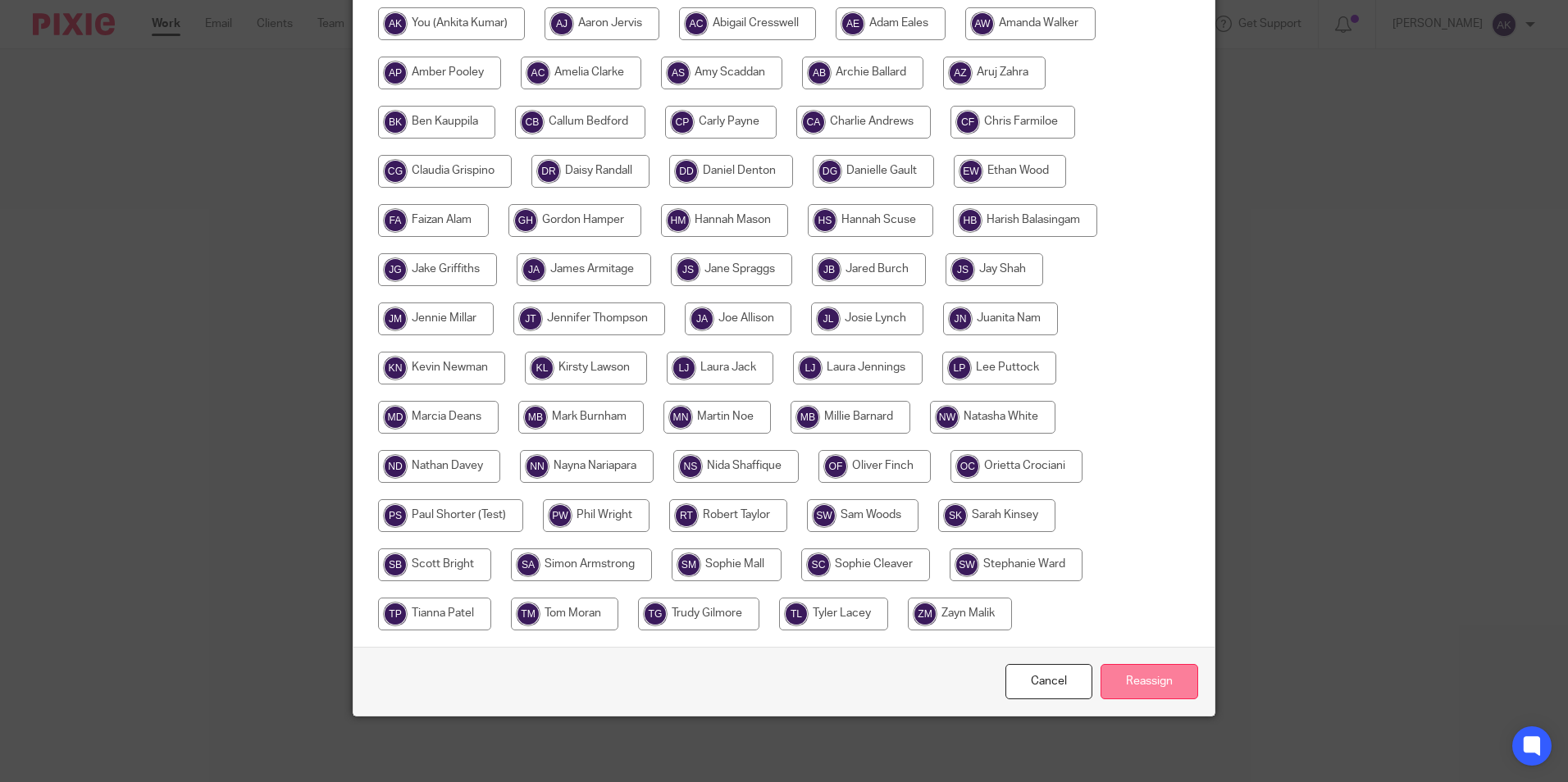
click at [1169, 682] on input "Reassign" at bounding box center [1149, 681] width 97 height 36
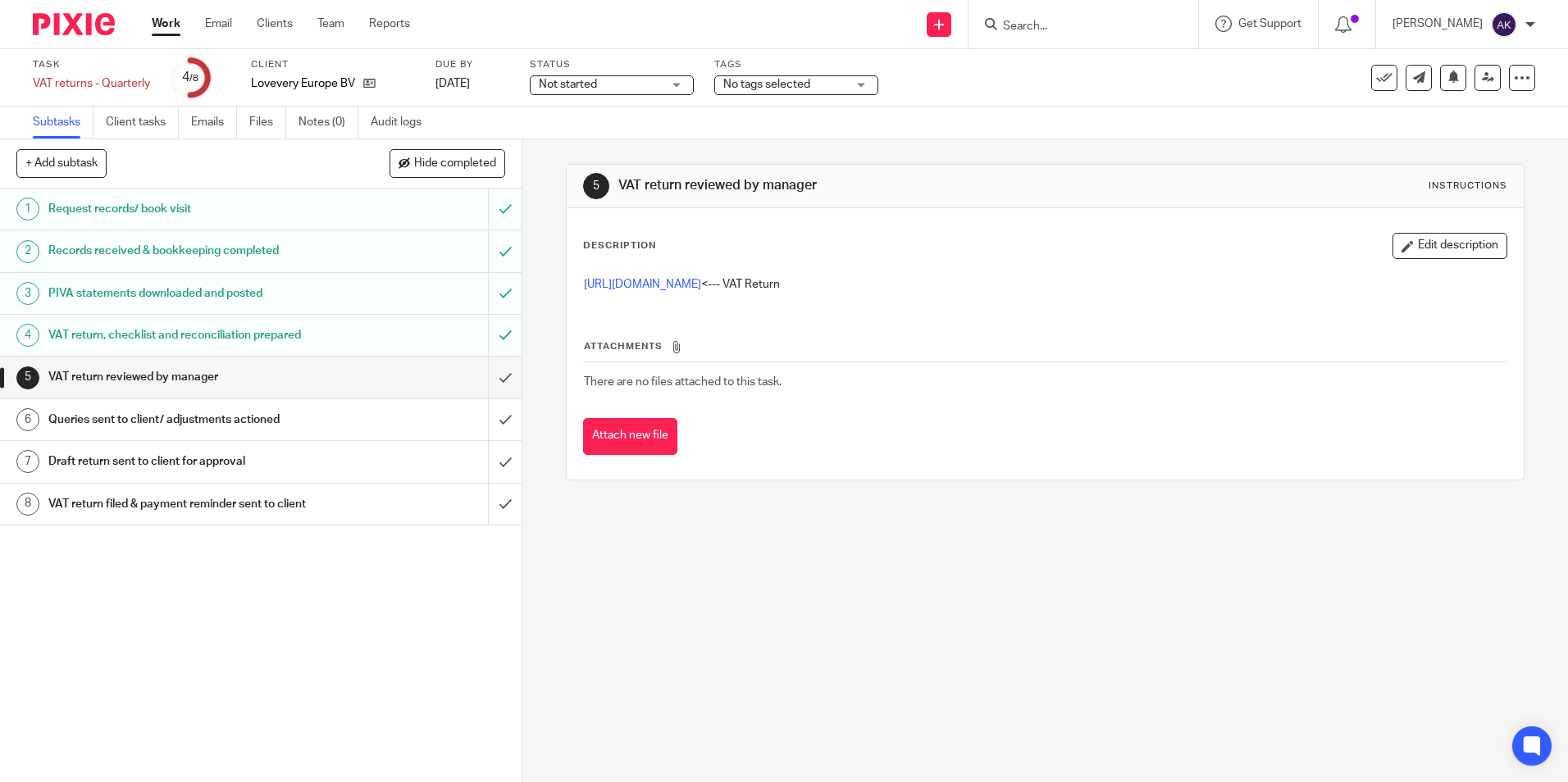
click at [1420, 244] on button "Edit description" at bounding box center [1449, 246] width 115 height 26
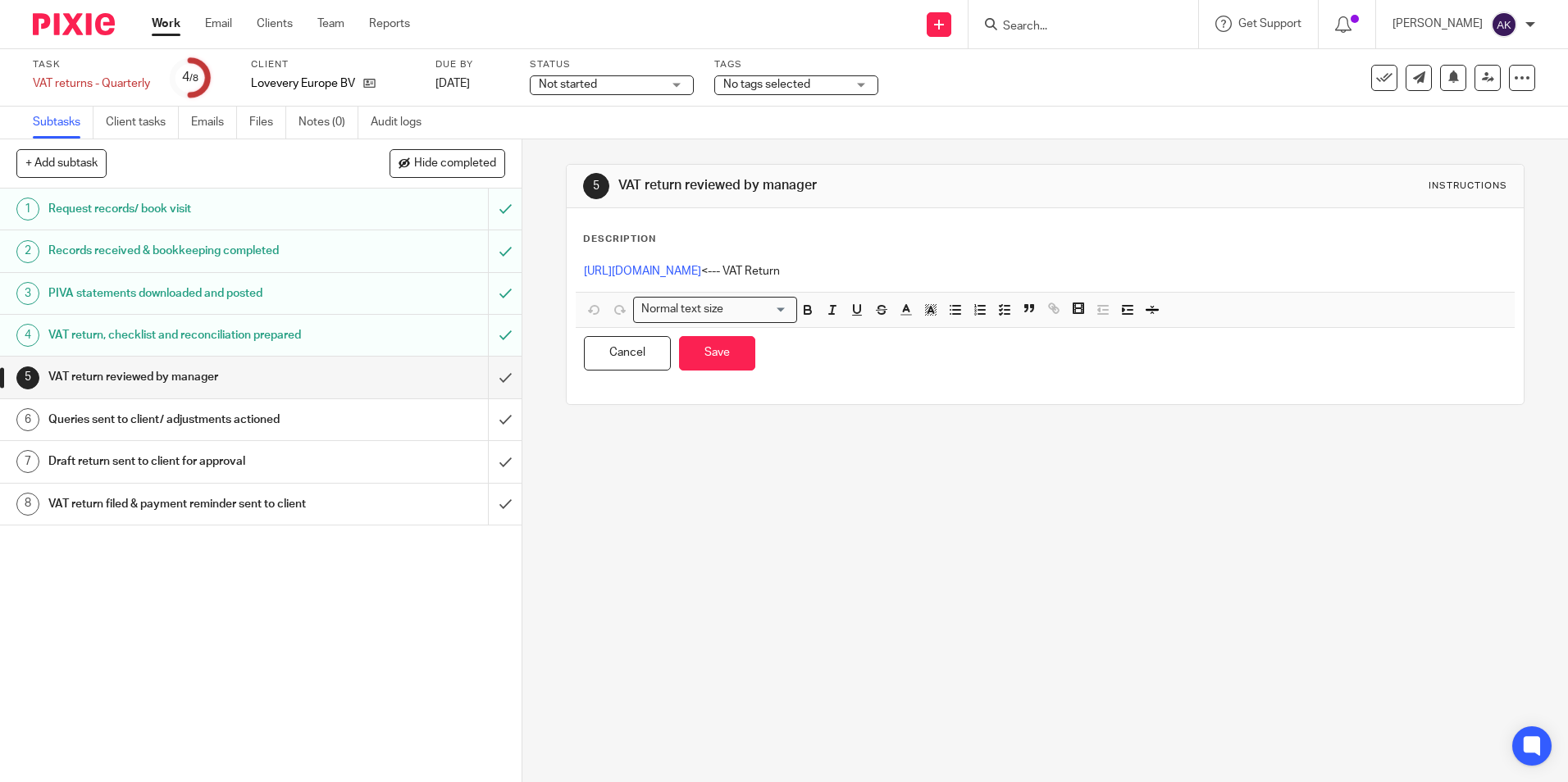
click at [1059, 261] on div "https://cloudimanage.com/work/link/f/LLP!10177843 <--- VAT Return" at bounding box center [1044, 273] width 938 height 36
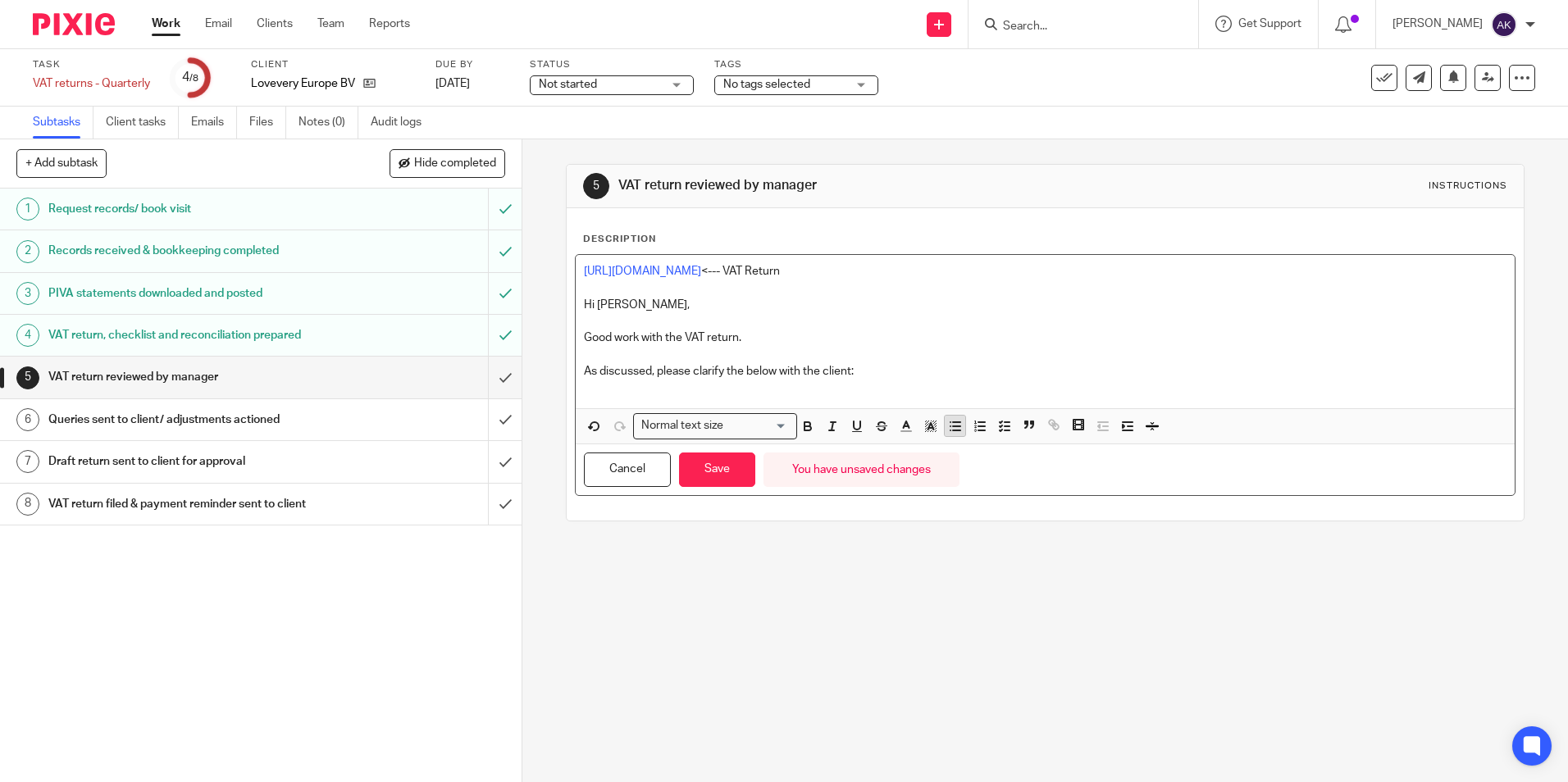
click at [952, 427] on icon "button" at bounding box center [955, 426] width 15 height 15
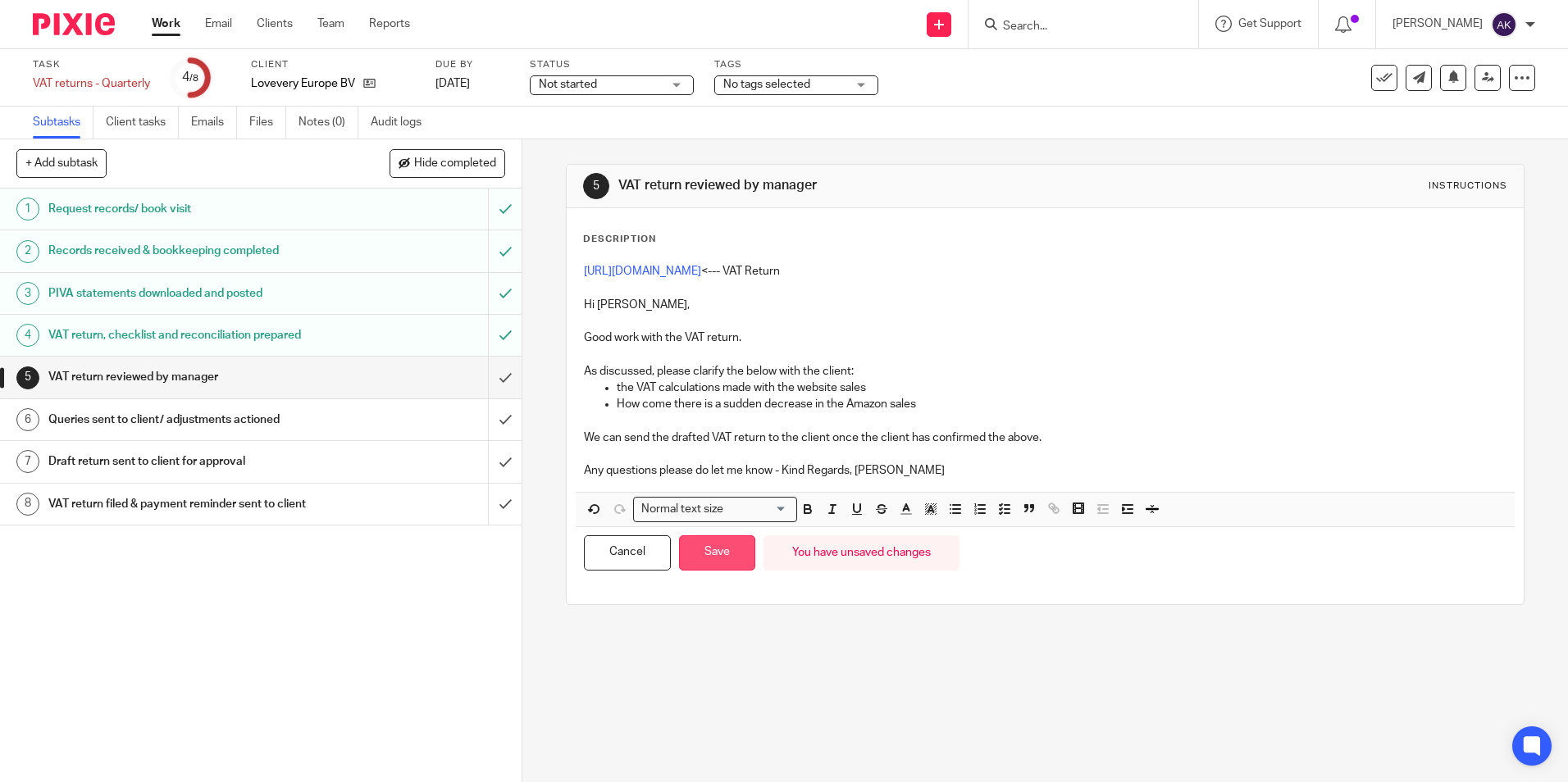
click at [715, 560] on button "Save" at bounding box center [717, 553] width 76 height 36
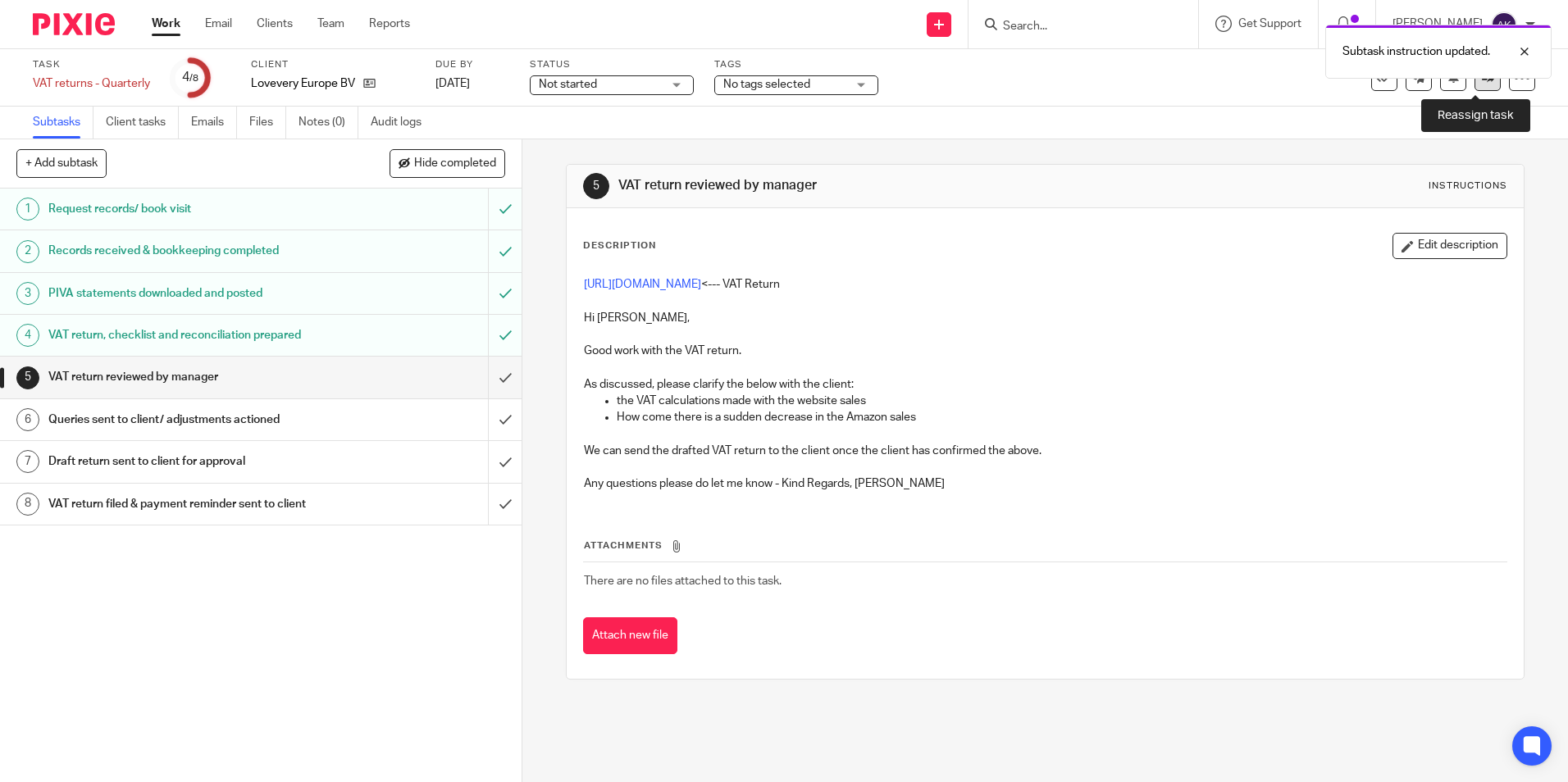
click at [1474, 86] on link at bounding box center [1487, 78] width 26 height 26
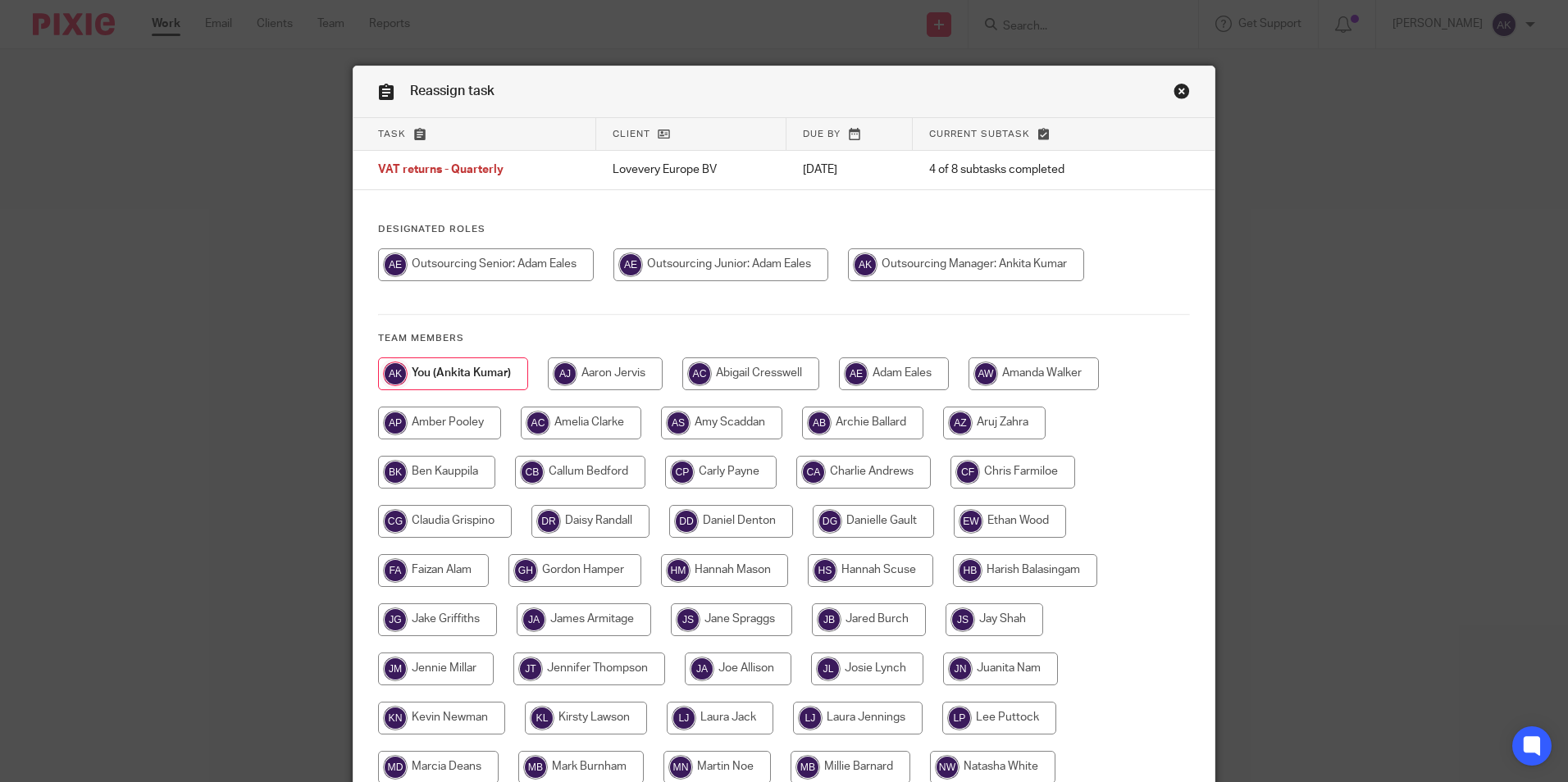
click at [567, 271] on input "radio" at bounding box center [485, 265] width 215 height 33
radio input "true"
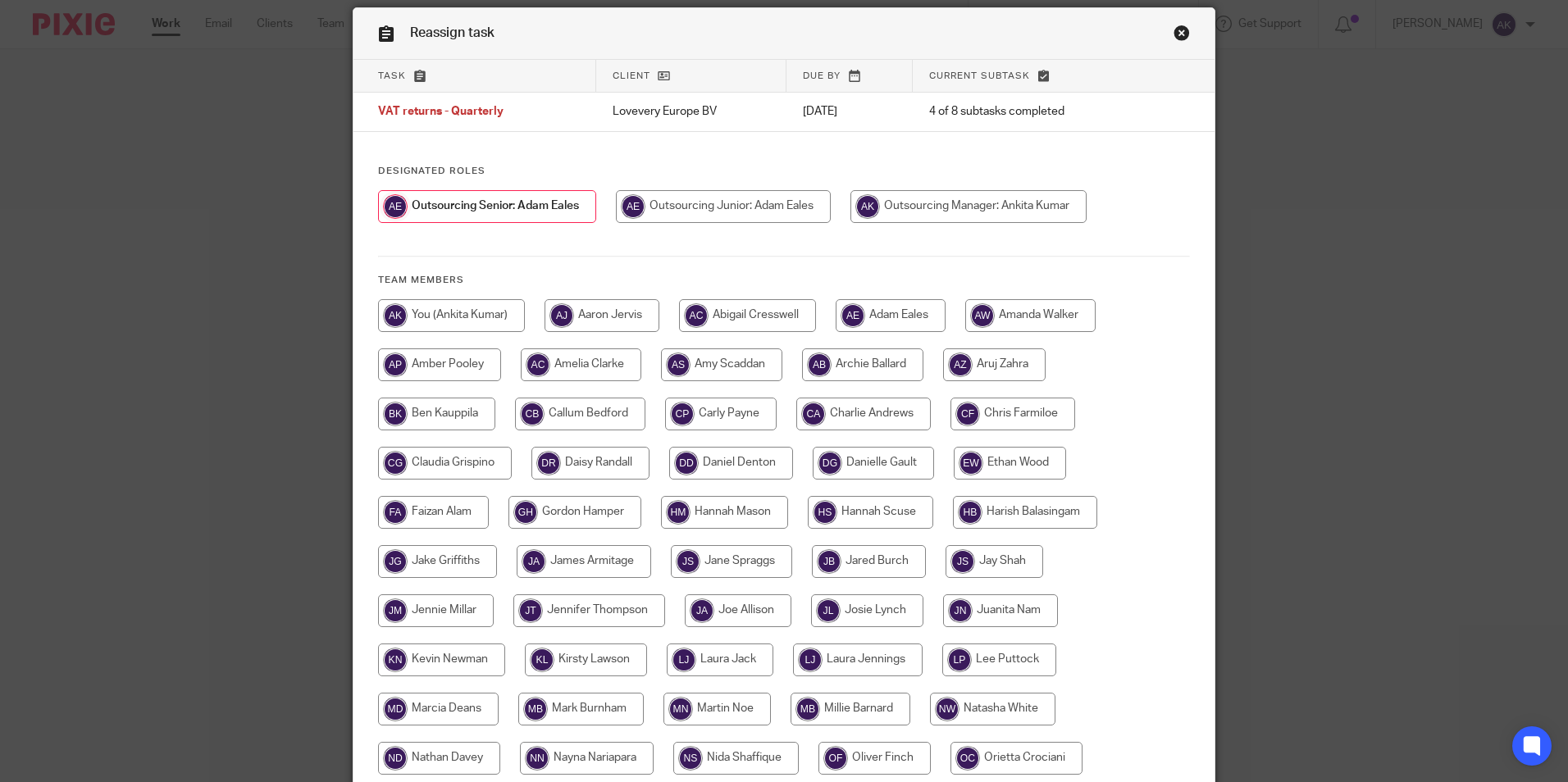
scroll to position [350, 0]
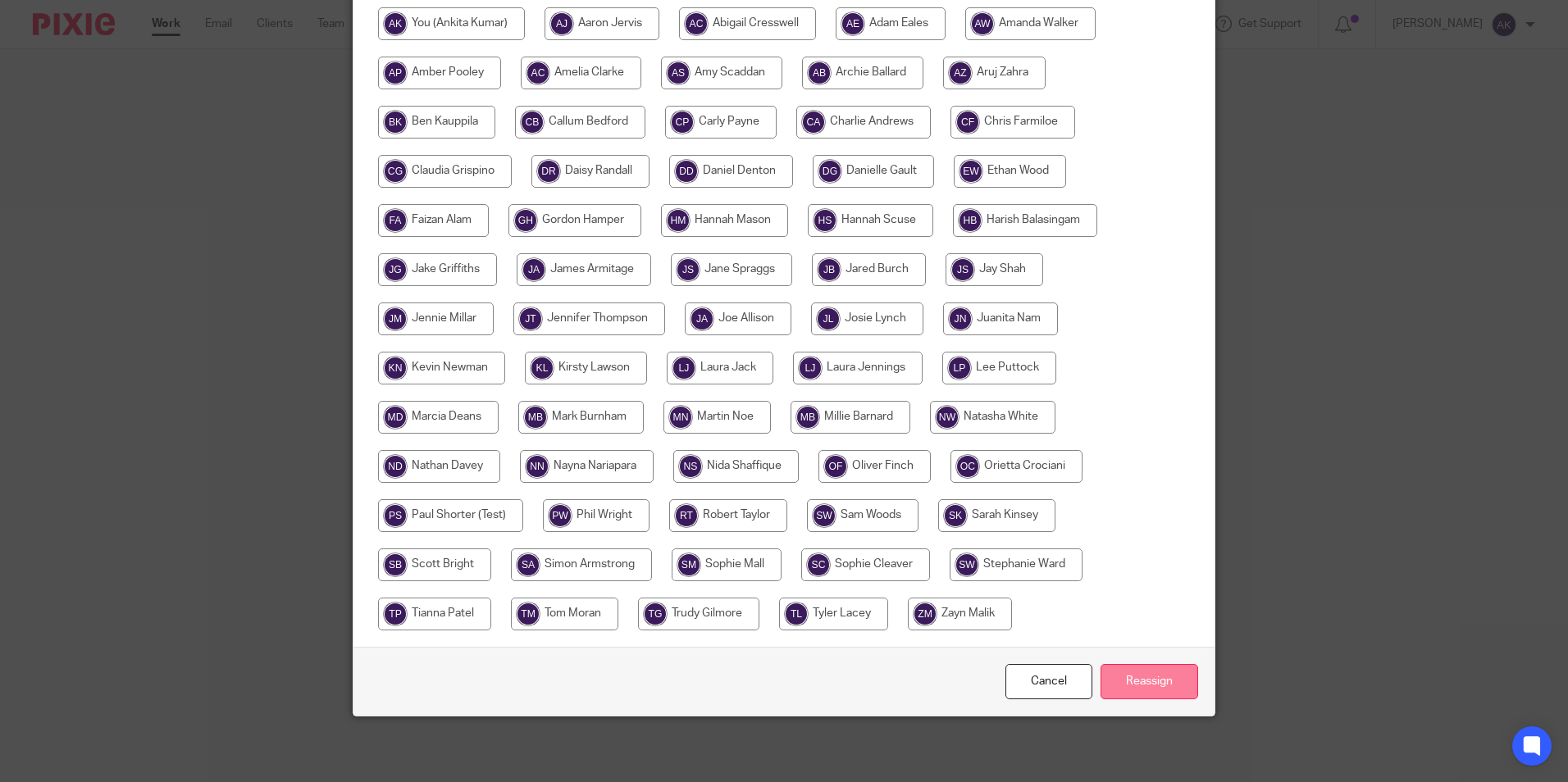
click at [1139, 680] on input "Reassign" at bounding box center [1149, 681] width 97 height 36
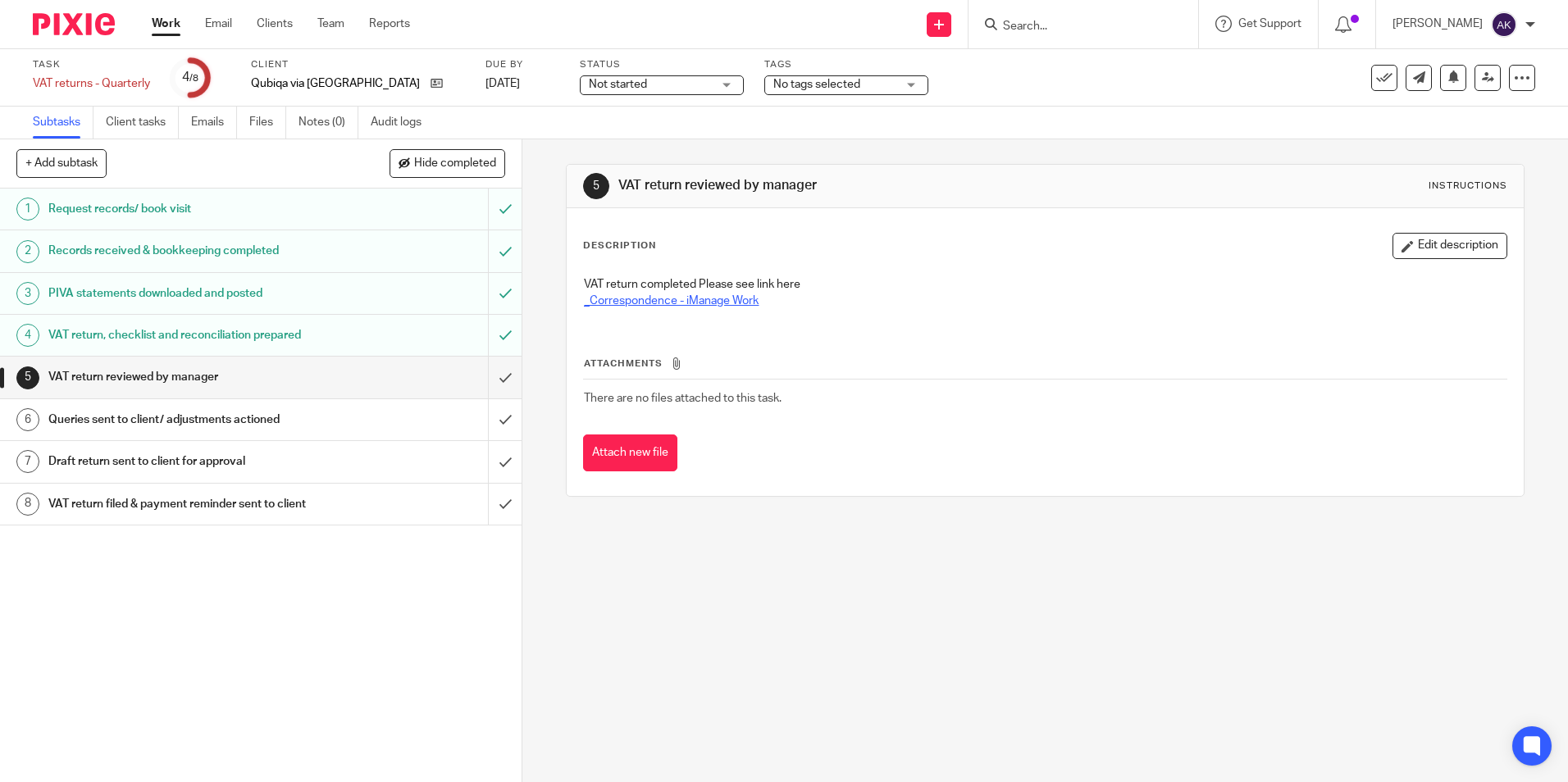
click at [628, 297] on link "_Correspondence - iManage Work" at bounding box center [670, 300] width 175 height 11
click at [1410, 242] on button "Edit description" at bounding box center [1449, 246] width 115 height 26
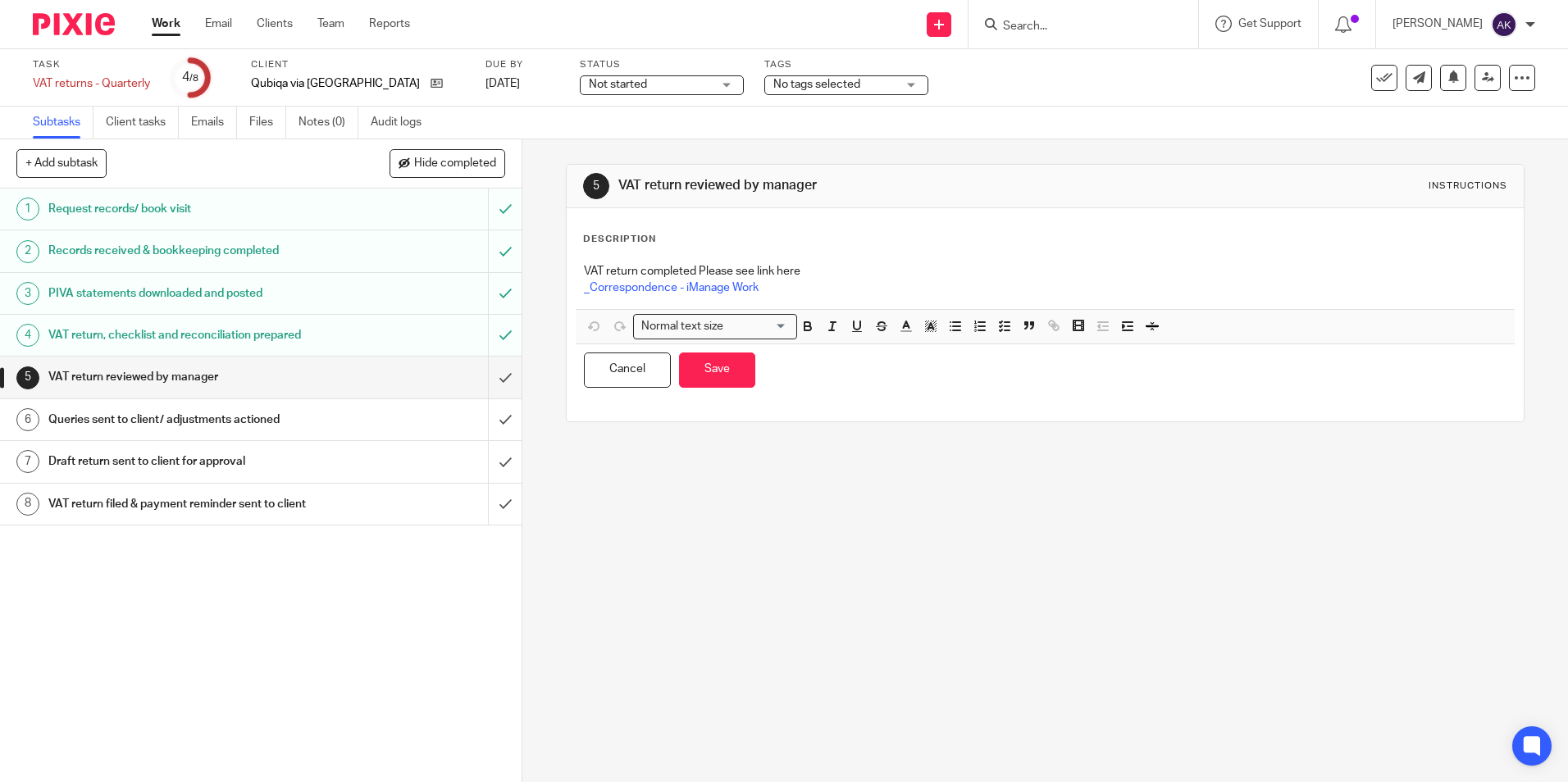
click at [818, 299] on div "VAT return completed Please see link here _Correspondence - iManage Work" at bounding box center [1044, 282] width 938 height 54
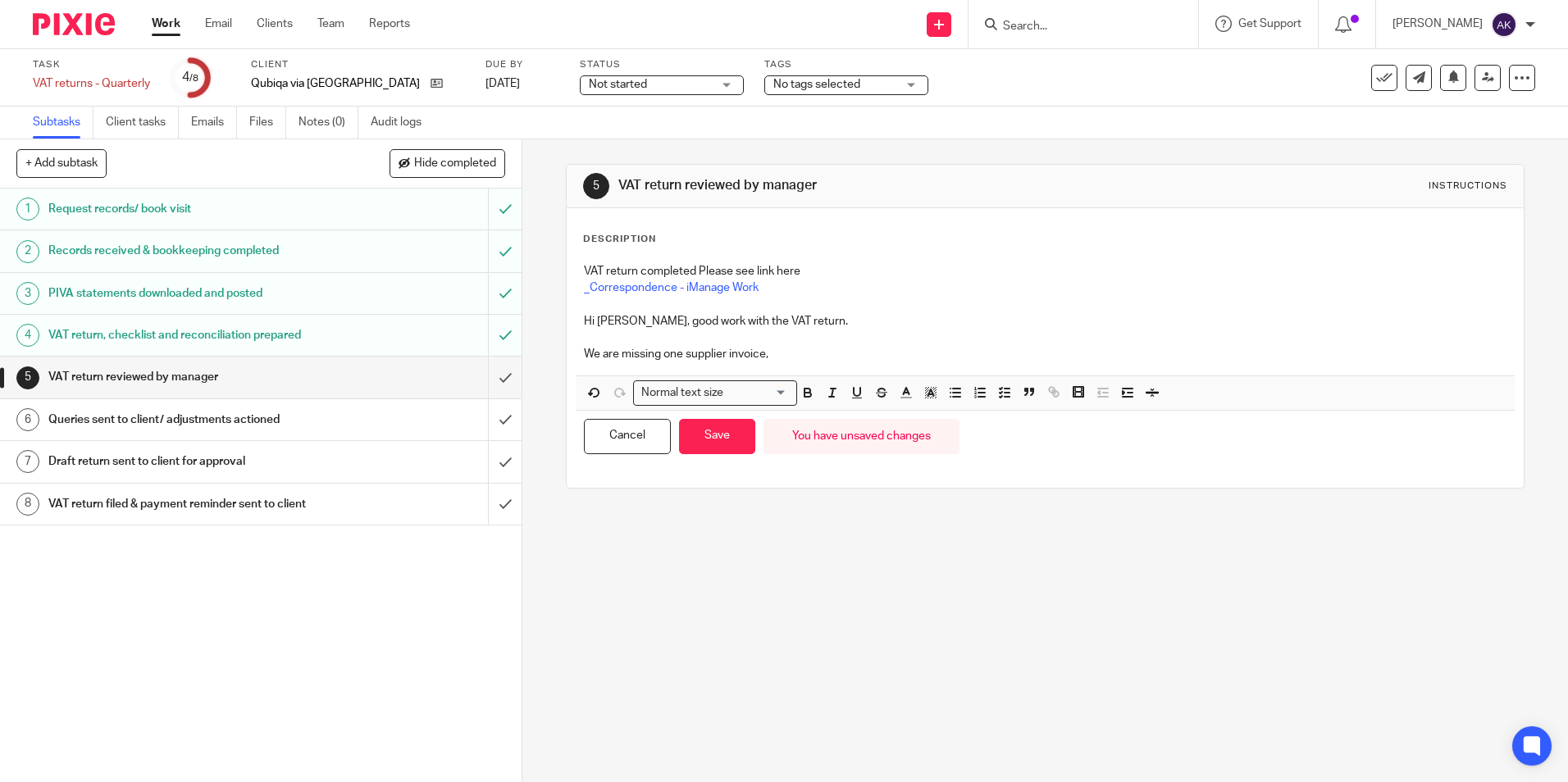
click at [820, 347] on p "We are missing one supplier invoice," at bounding box center [1044, 354] width 921 height 16
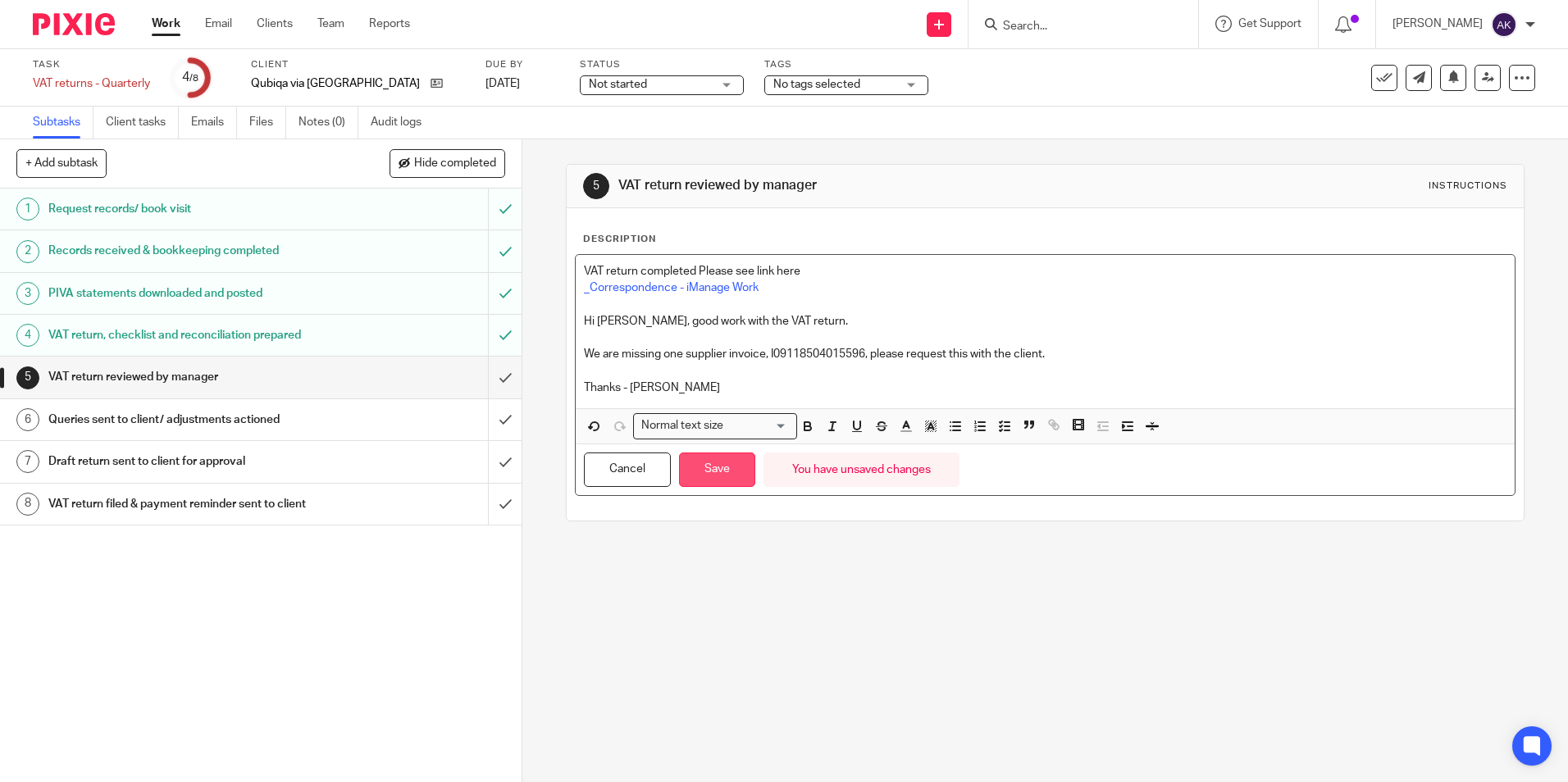
click at [728, 478] on button "Save" at bounding box center [717, 470] width 76 height 36
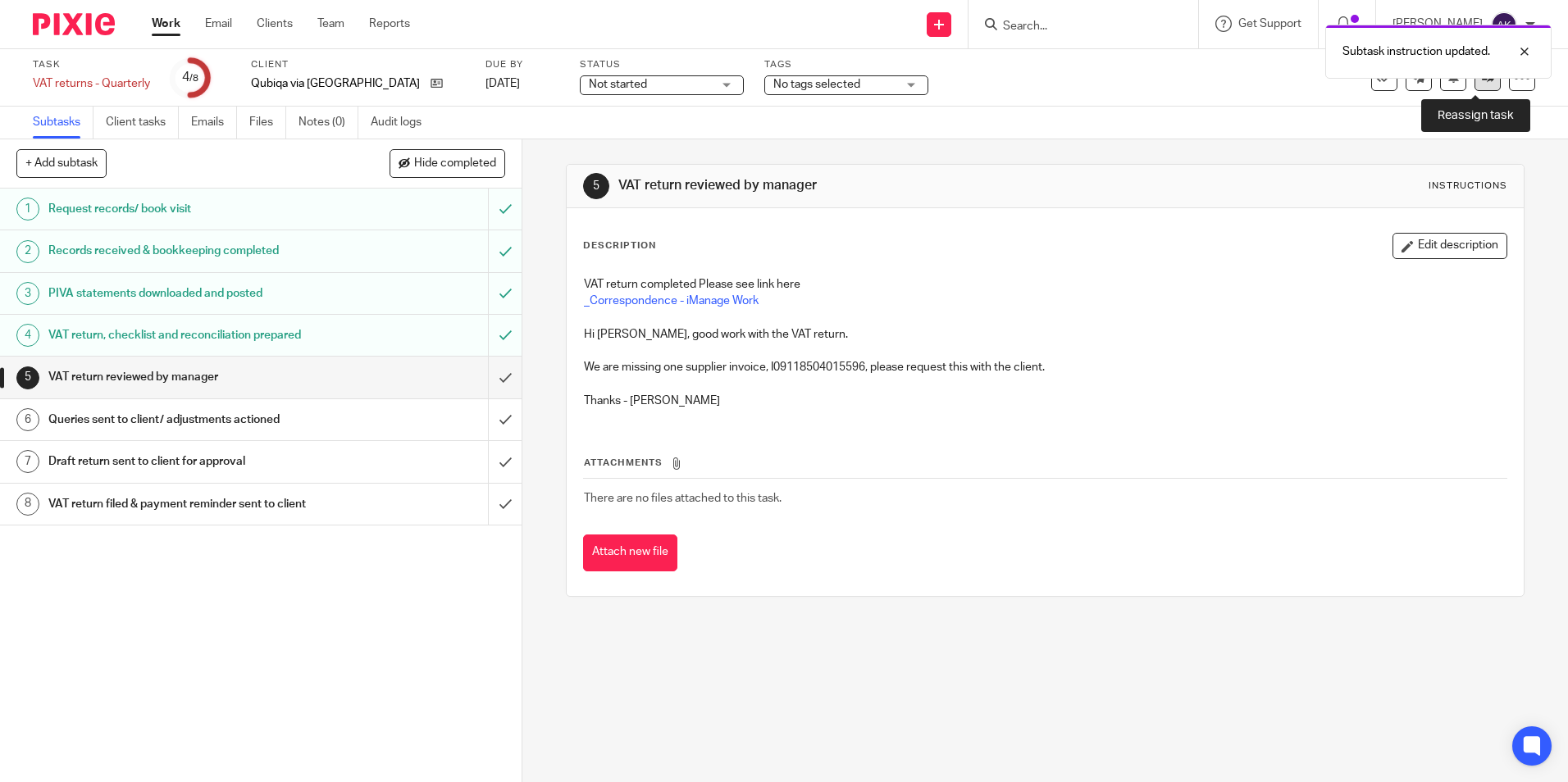
click at [1481, 82] on icon at bounding box center [1487, 77] width 12 height 12
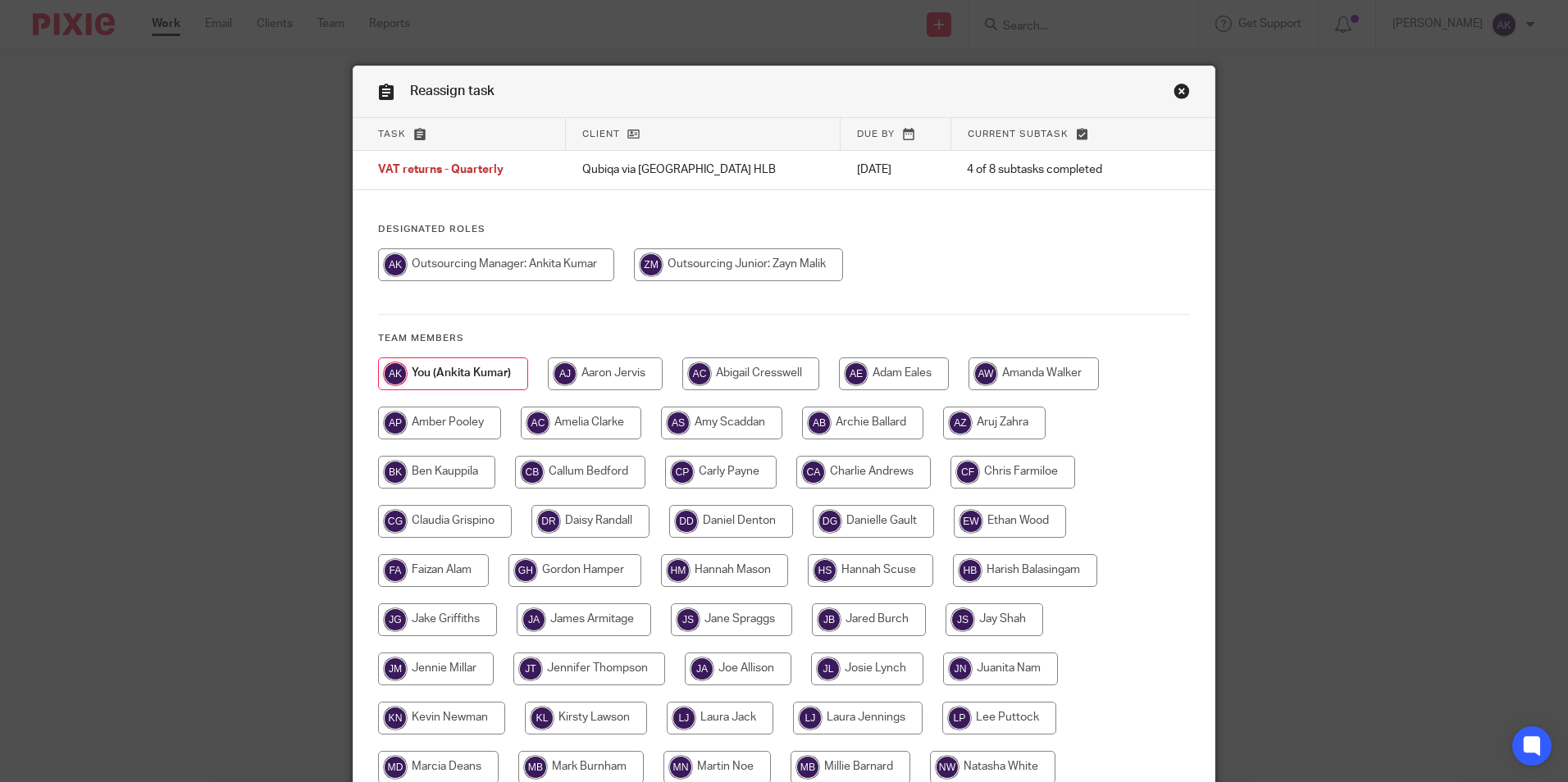
click at [672, 272] on input "radio" at bounding box center [738, 265] width 209 height 33
radio input "true"
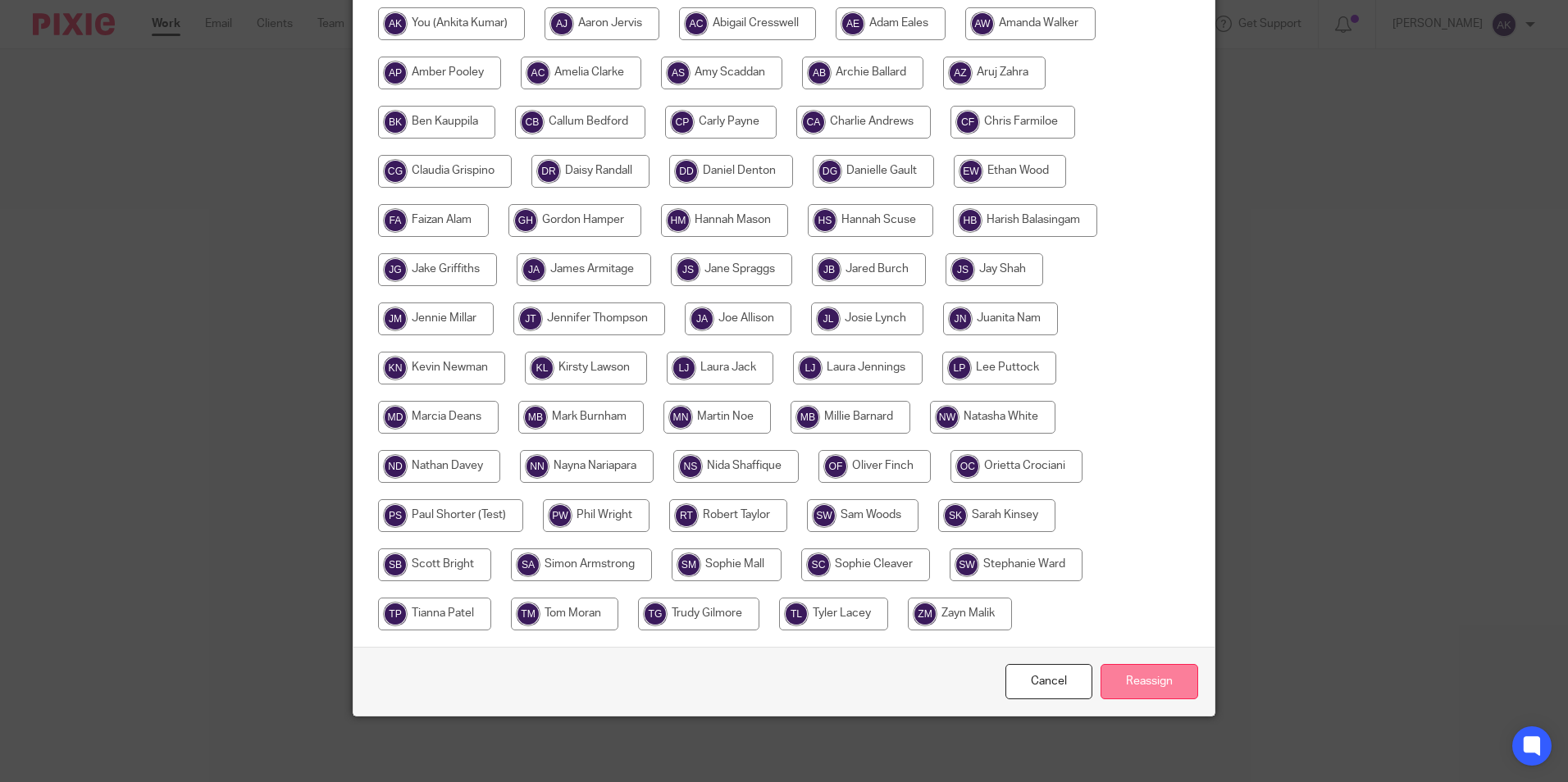
click at [1104, 679] on input "Reassign" at bounding box center [1149, 681] width 97 height 36
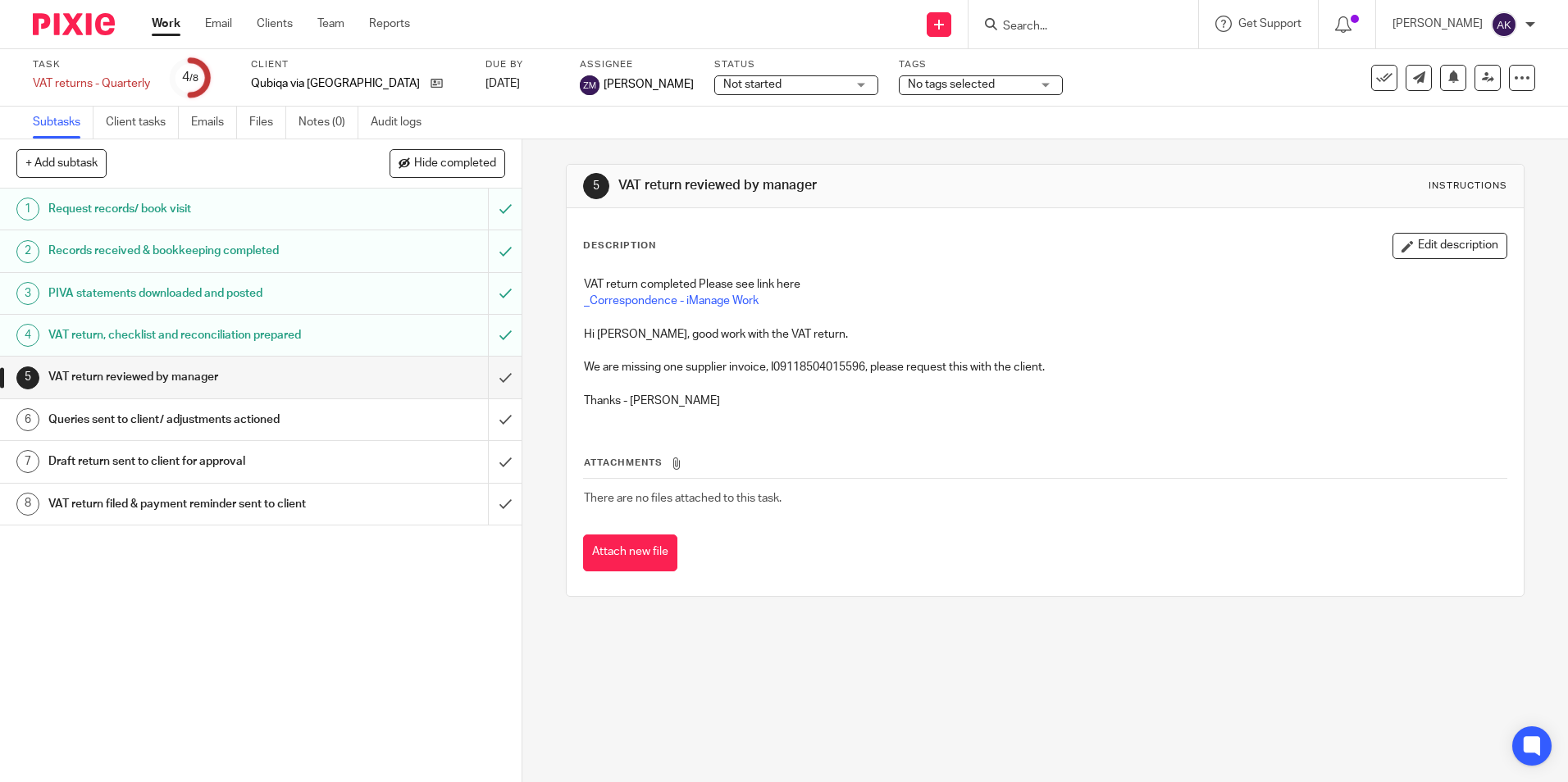
click at [69, 644] on div "1 Request records/ book visit 2 Records received & bookkeeping completed 3 PIVA…" at bounding box center [260, 485] width 522 height 594
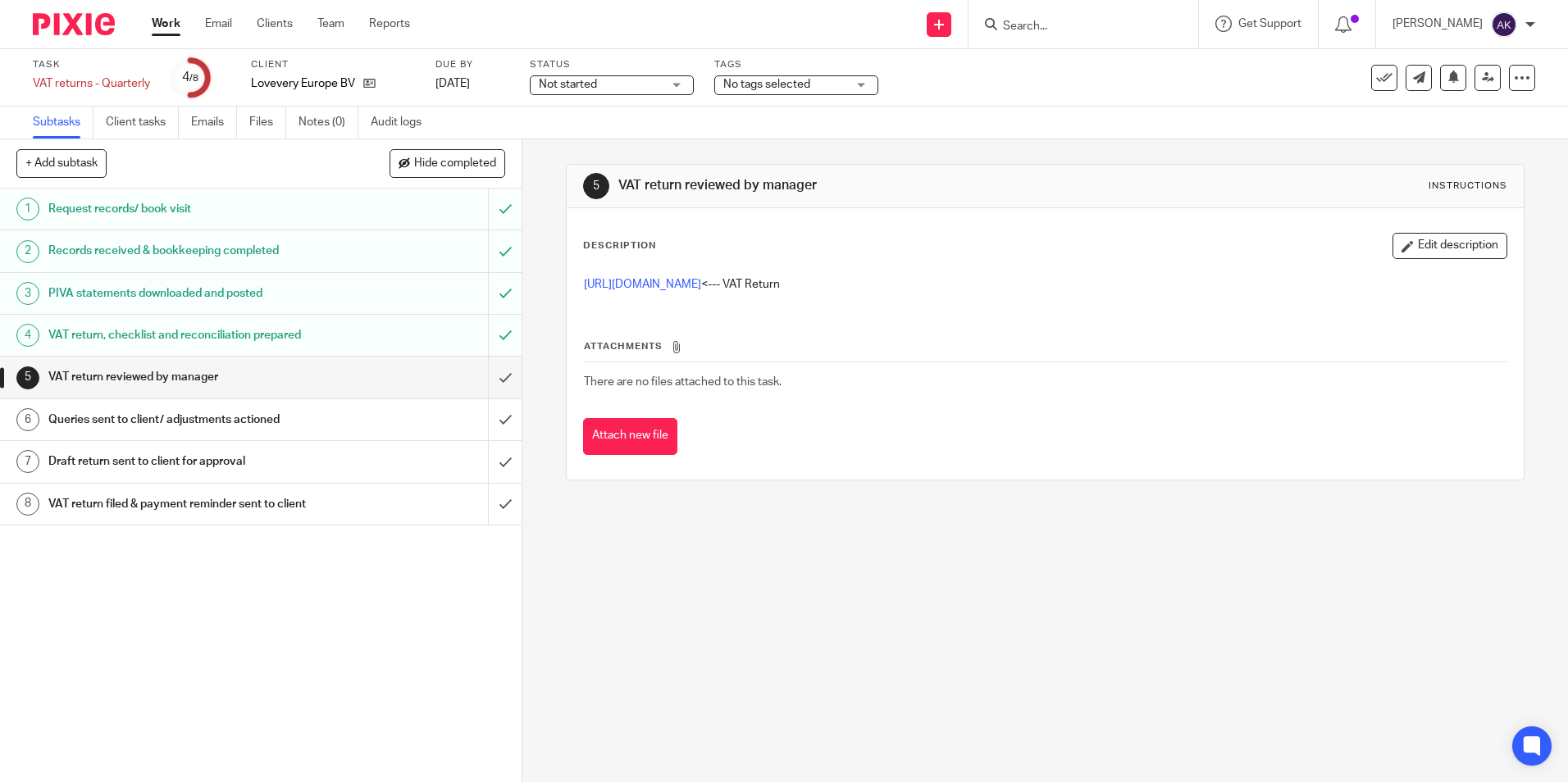
click at [32, 603] on div "1 Request records/ book visit 2 Records received & bookkeeping completed 3 PIVA…" at bounding box center [260, 485] width 522 height 594
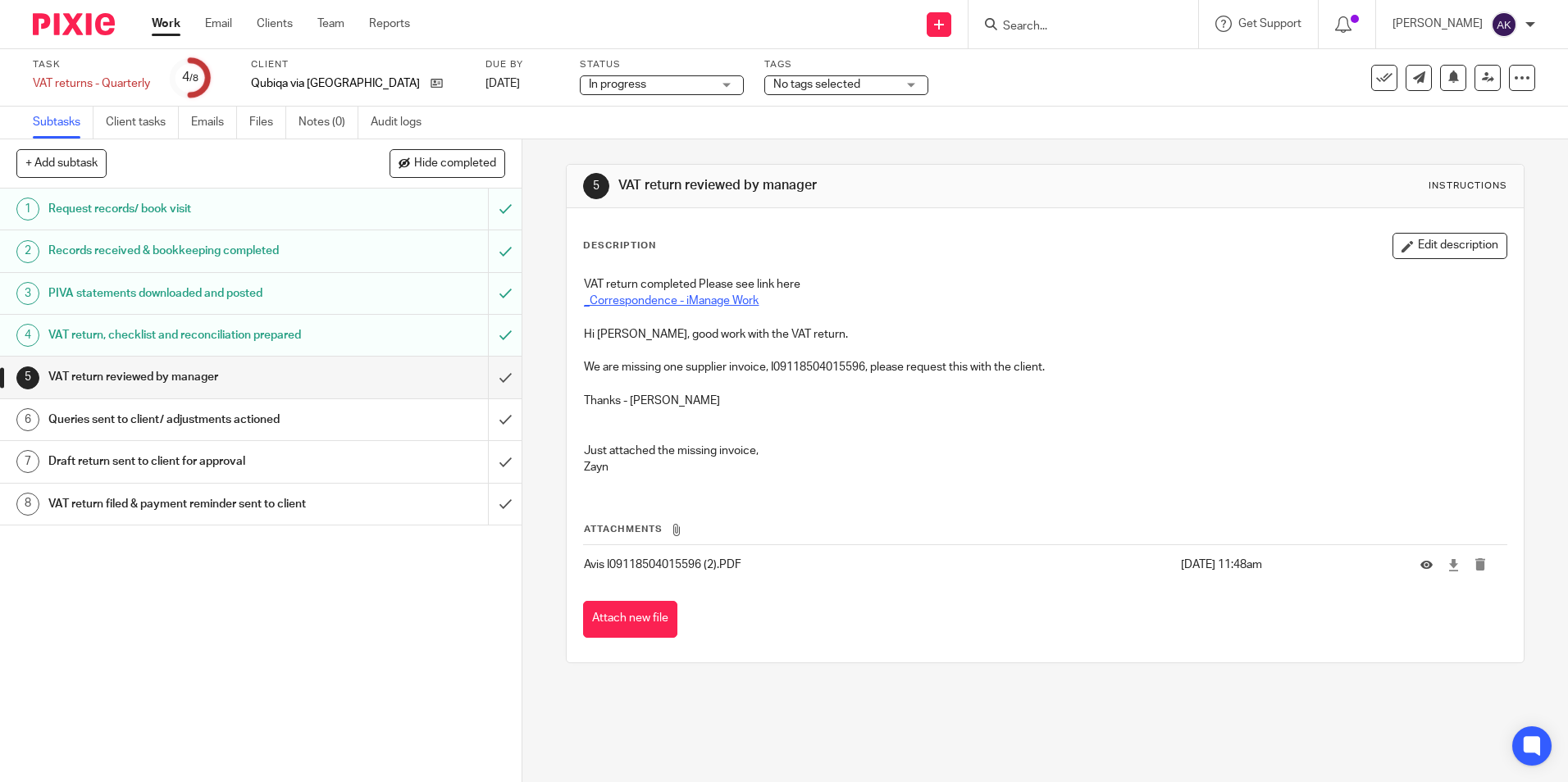
click at [688, 299] on link "_Correspondence - iManage Work" at bounding box center [670, 300] width 175 height 11
